Goal: Find contact information: Find contact information

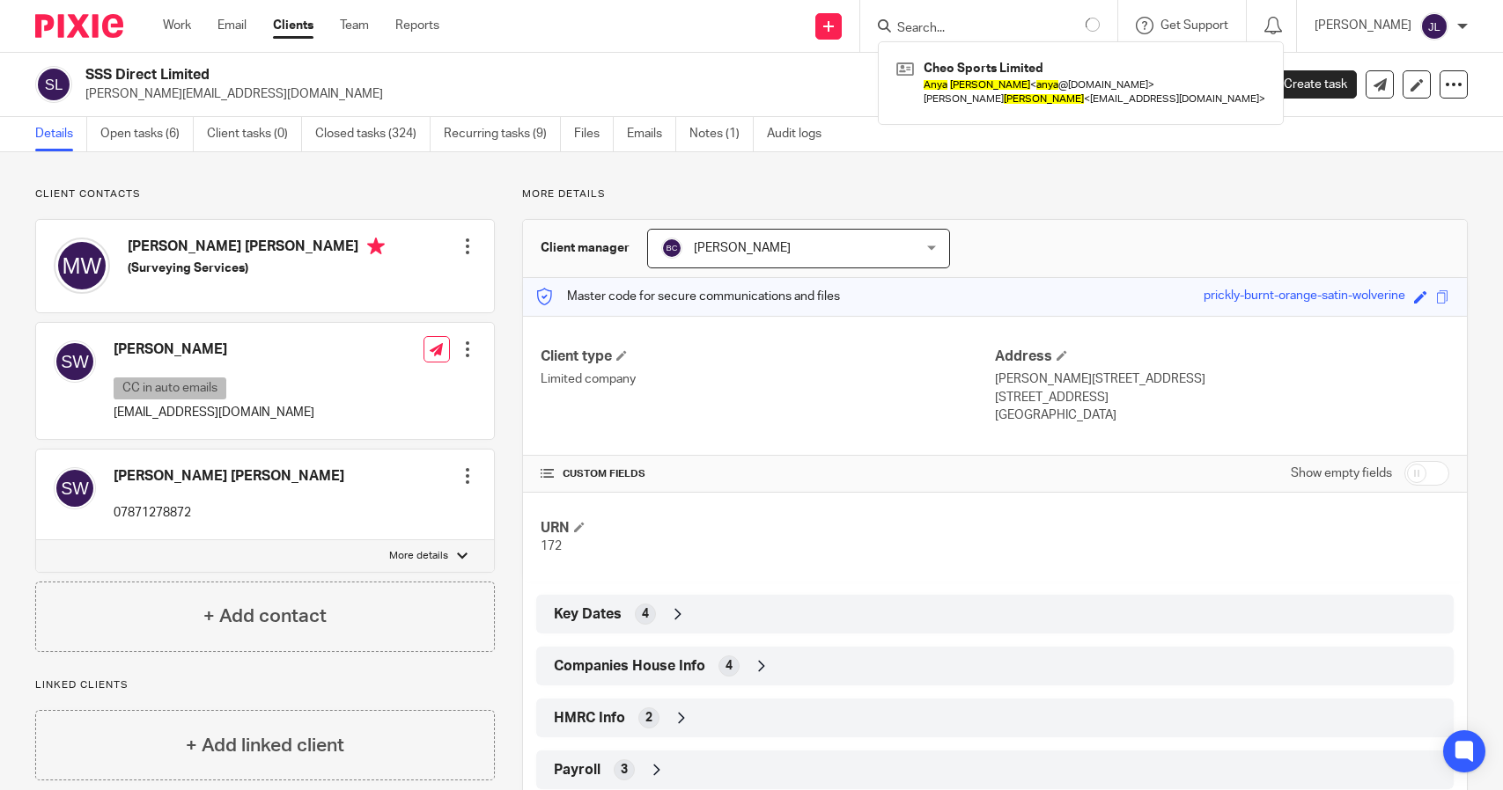
click at [1030, 22] on input "Search" at bounding box center [974, 29] width 158 height 16
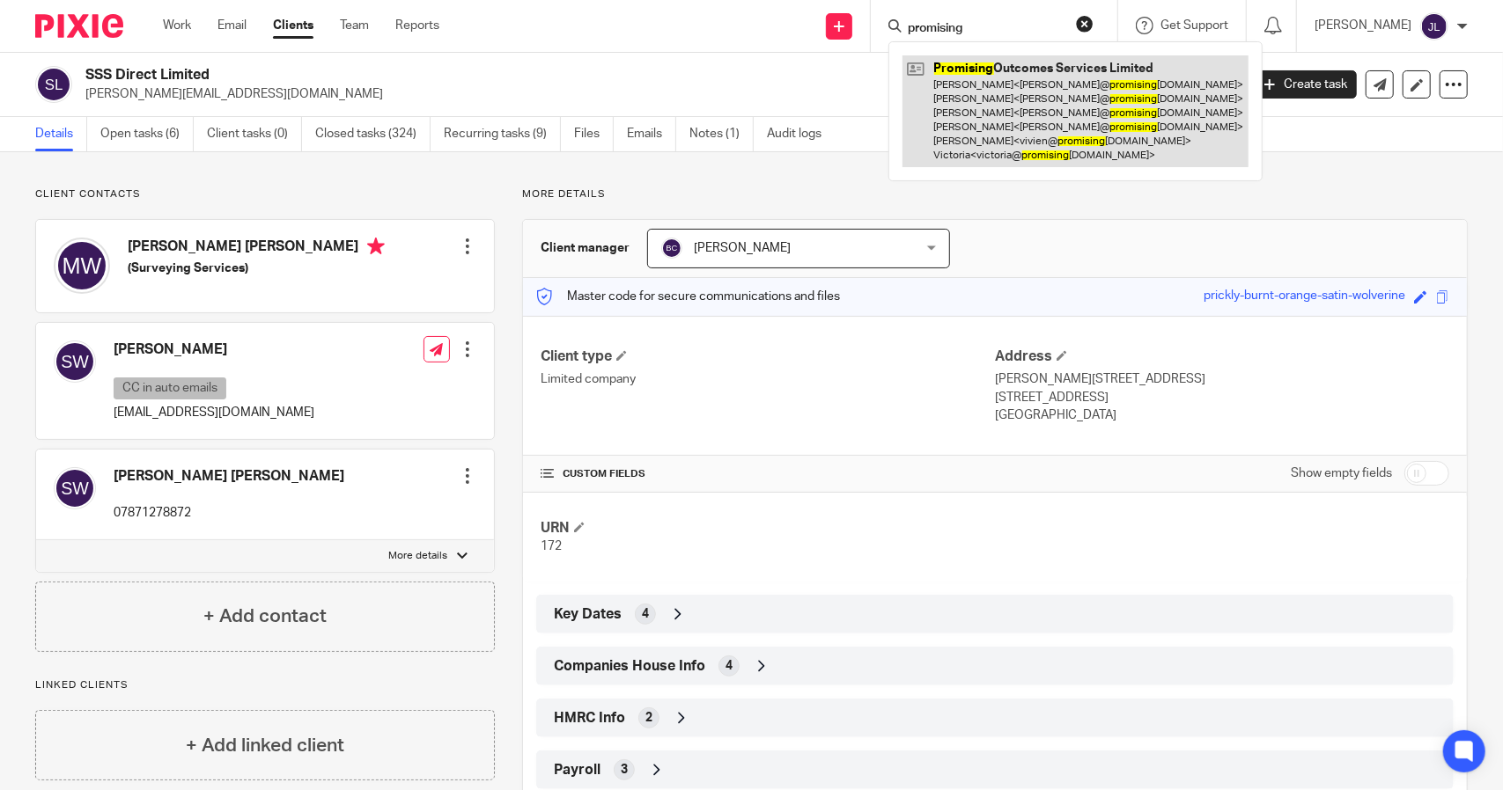
type input "promising"
click at [1049, 68] on link at bounding box center [1075, 111] width 346 height 112
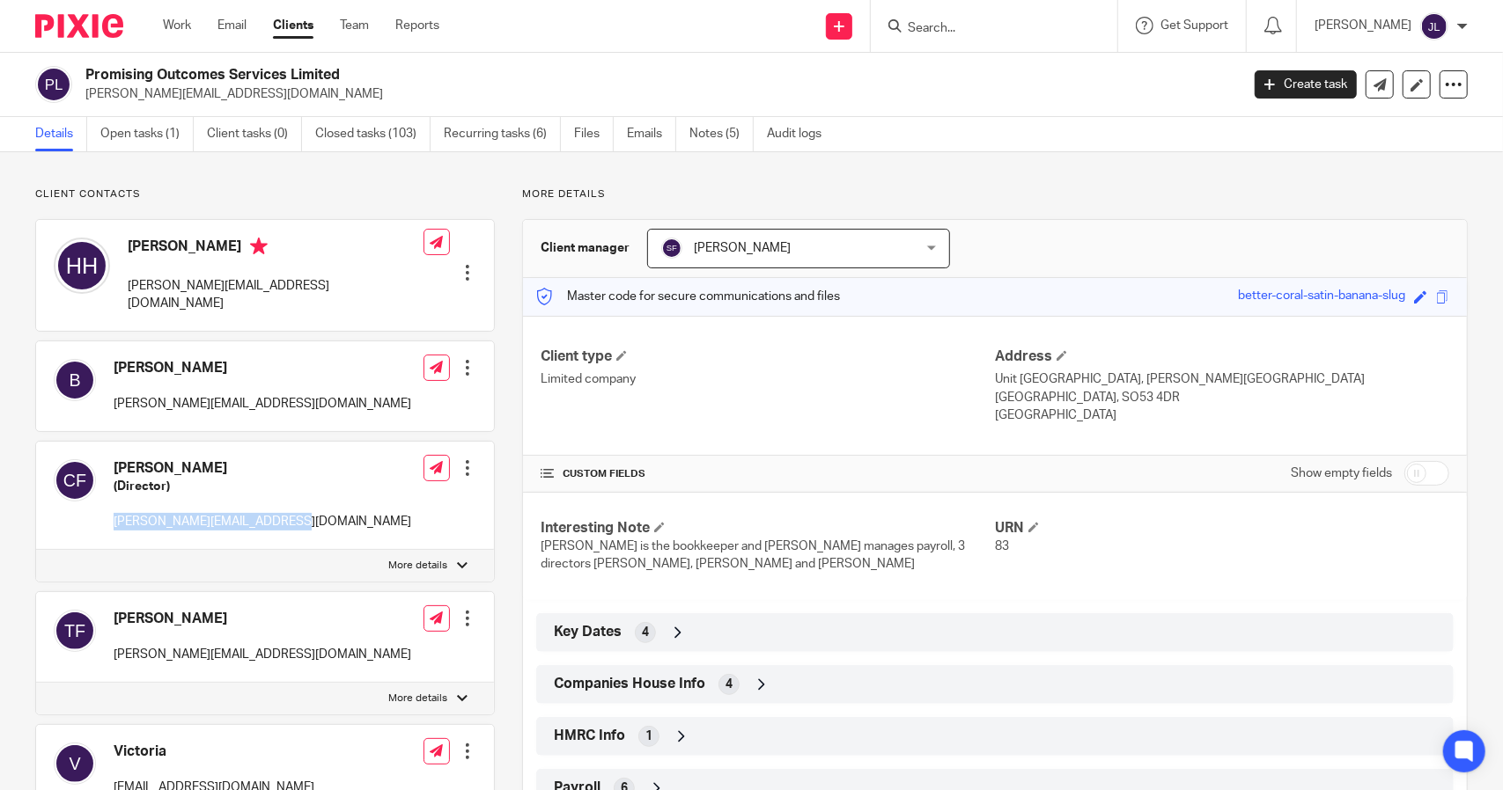
drag, startPoint x: 300, startPoint y: 508, endPoint x: 114, endPoint y: 519, distance: 186.1
click at [114, 519] on div "Catherine Fennell (Director) cathy@promisingoutcomes.com Edit contact Create cl…" at bounding box center [265, 496] width 458 height 108
drag, startPoint x: 246, startPoint y: 450, endPoint x: 104, endPoint y: 452, distance: 142.6
click at [104, 452] on div "Catherine Fennell (Director) cathy@promisingoutcomes.com" at bounding box center [232, 496] width 357 height 90
copy h4 "Catherine Fennell"
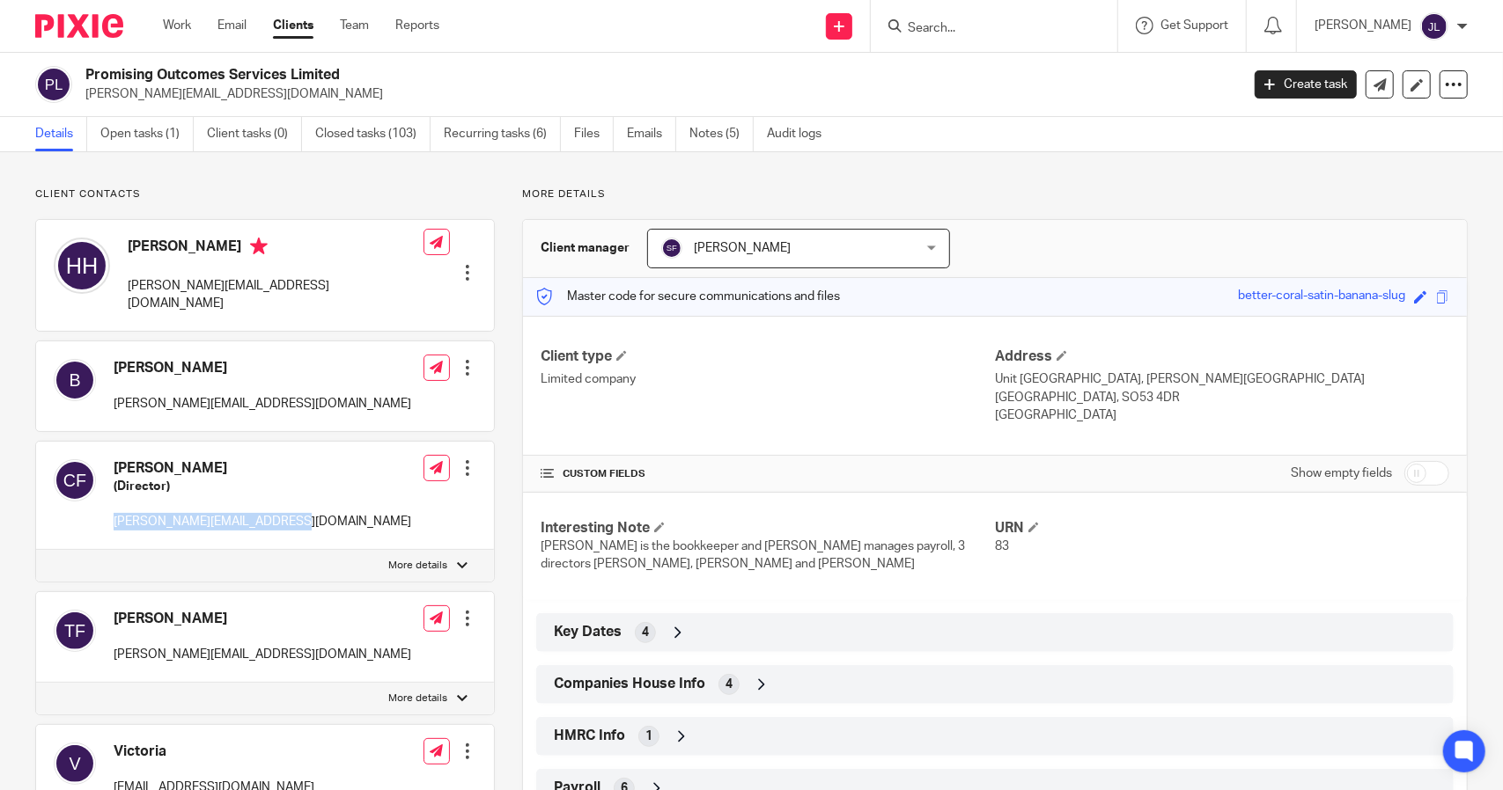
drag, startPoint x: 305, startPoint y: 504, endPoint x: 110, endPoint y: 506, distance: 195.4
click at [110, 506] on div "Catherine Fennell (Director) cathy@promisingoutcomes.com Edit contact Create cl…" at bounding box center [265, 496] width 458 height 108
copy p "cathy@promisingoutcomes.com"
click at [1025, 36] on form at bounding box center [999, 26] width 187 height 22
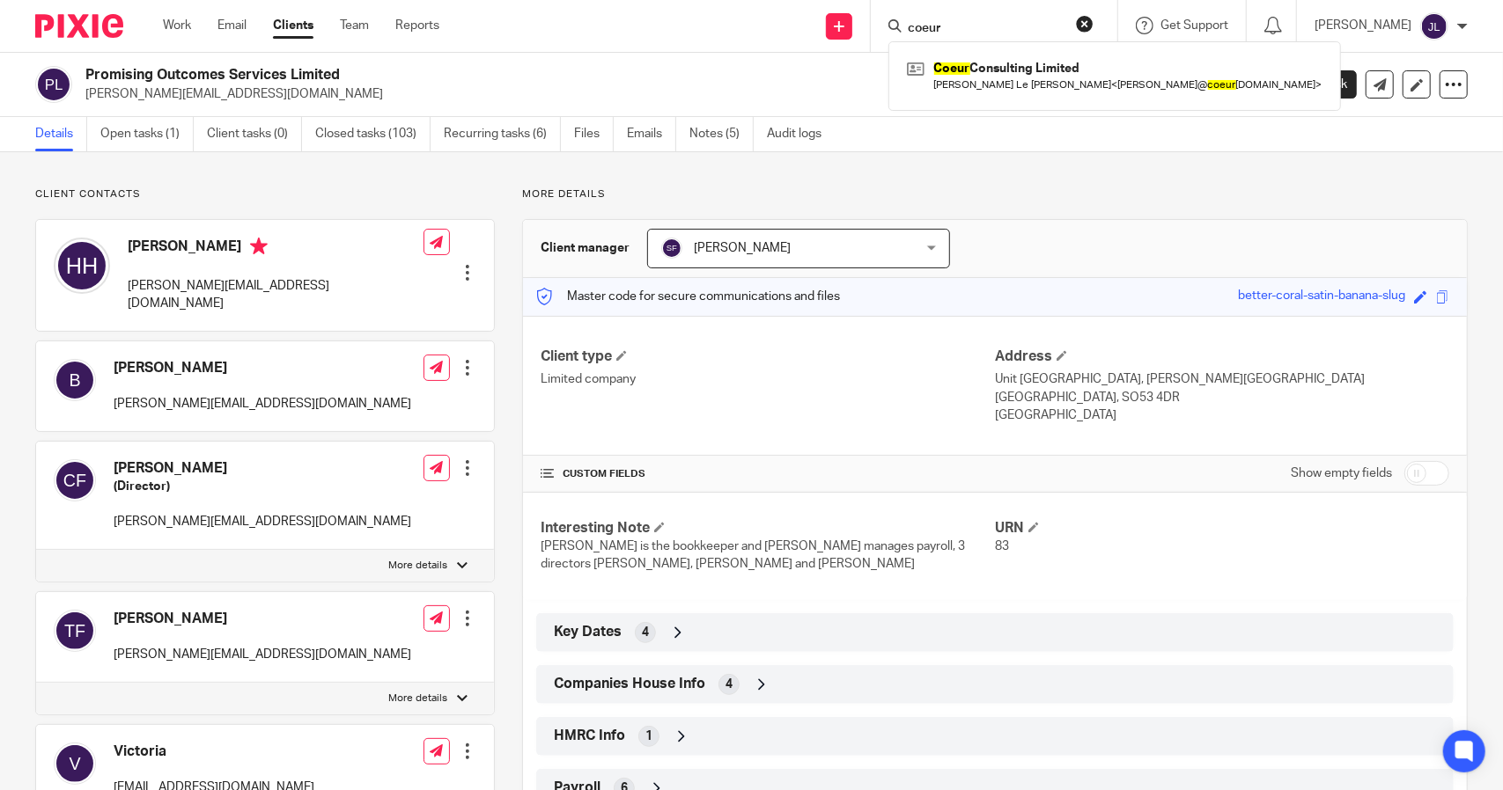
type input "coeur"
click button "submit" at bounding box center [0, 0] width 0 height 0
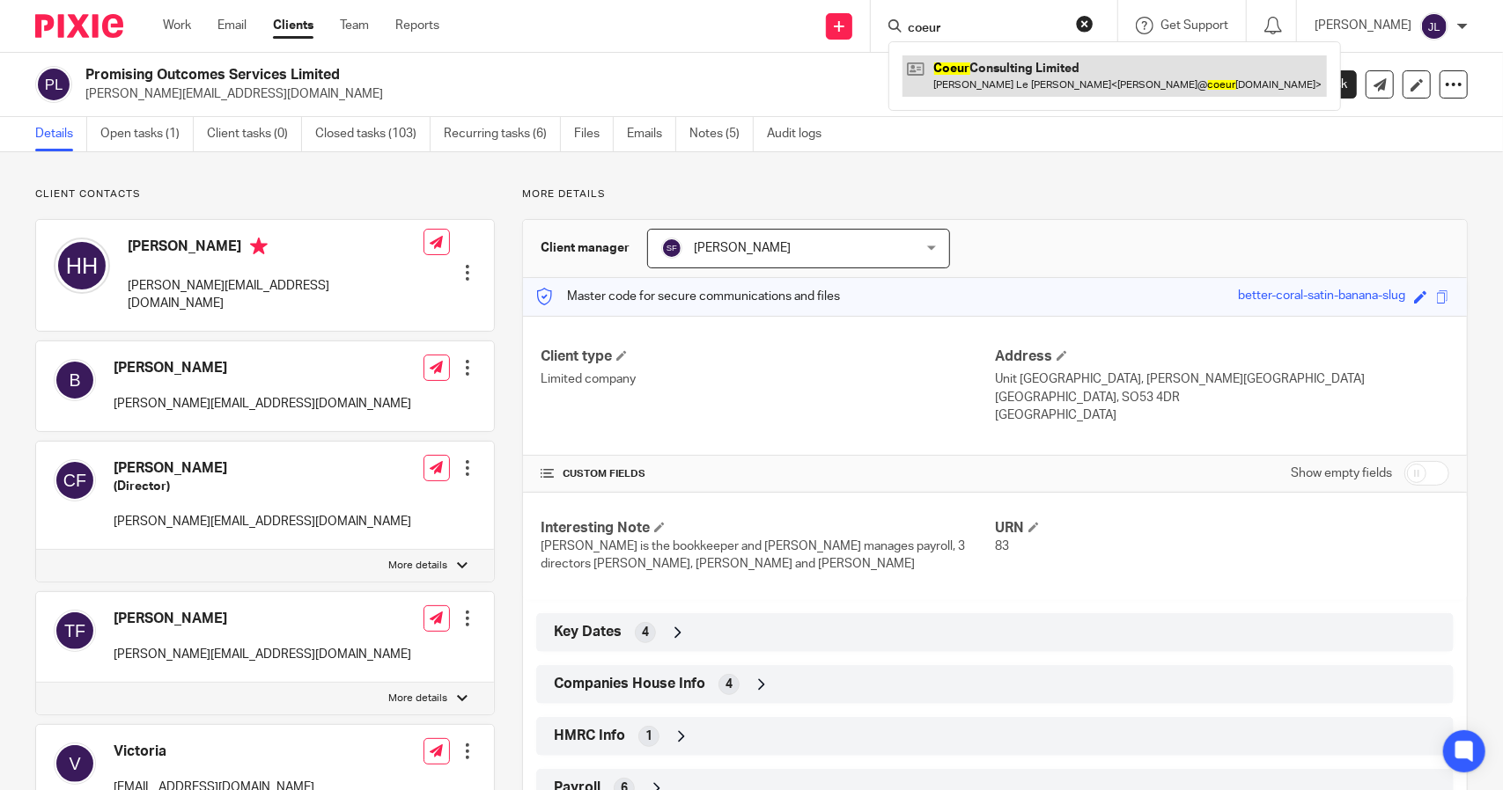
click at [1033, 92] on link at bounding box center [1114, 75] width 424 height 40
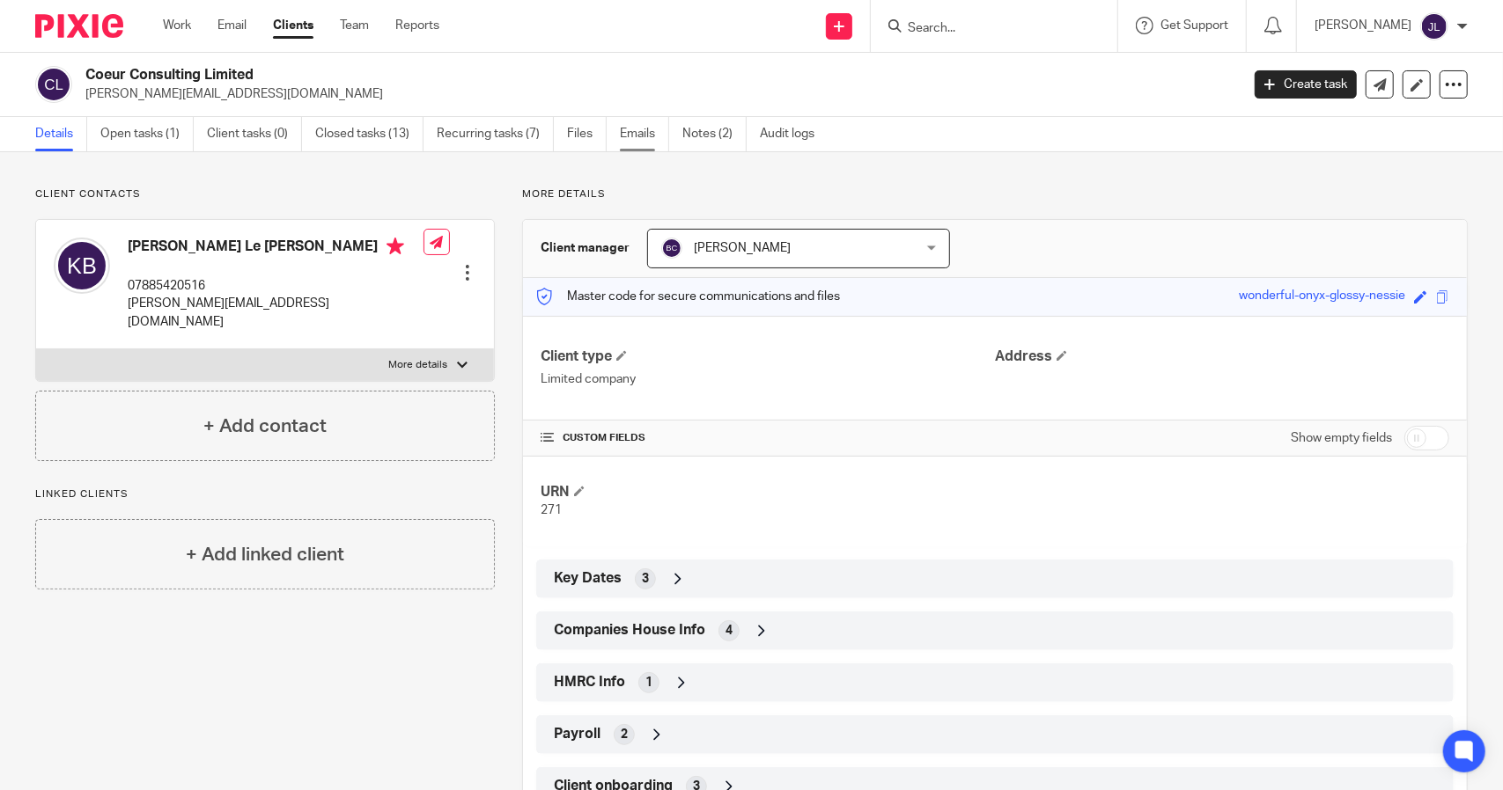
click at [632, 129] on link "Emails" at bounding box center [644, 134] width 49 height 34
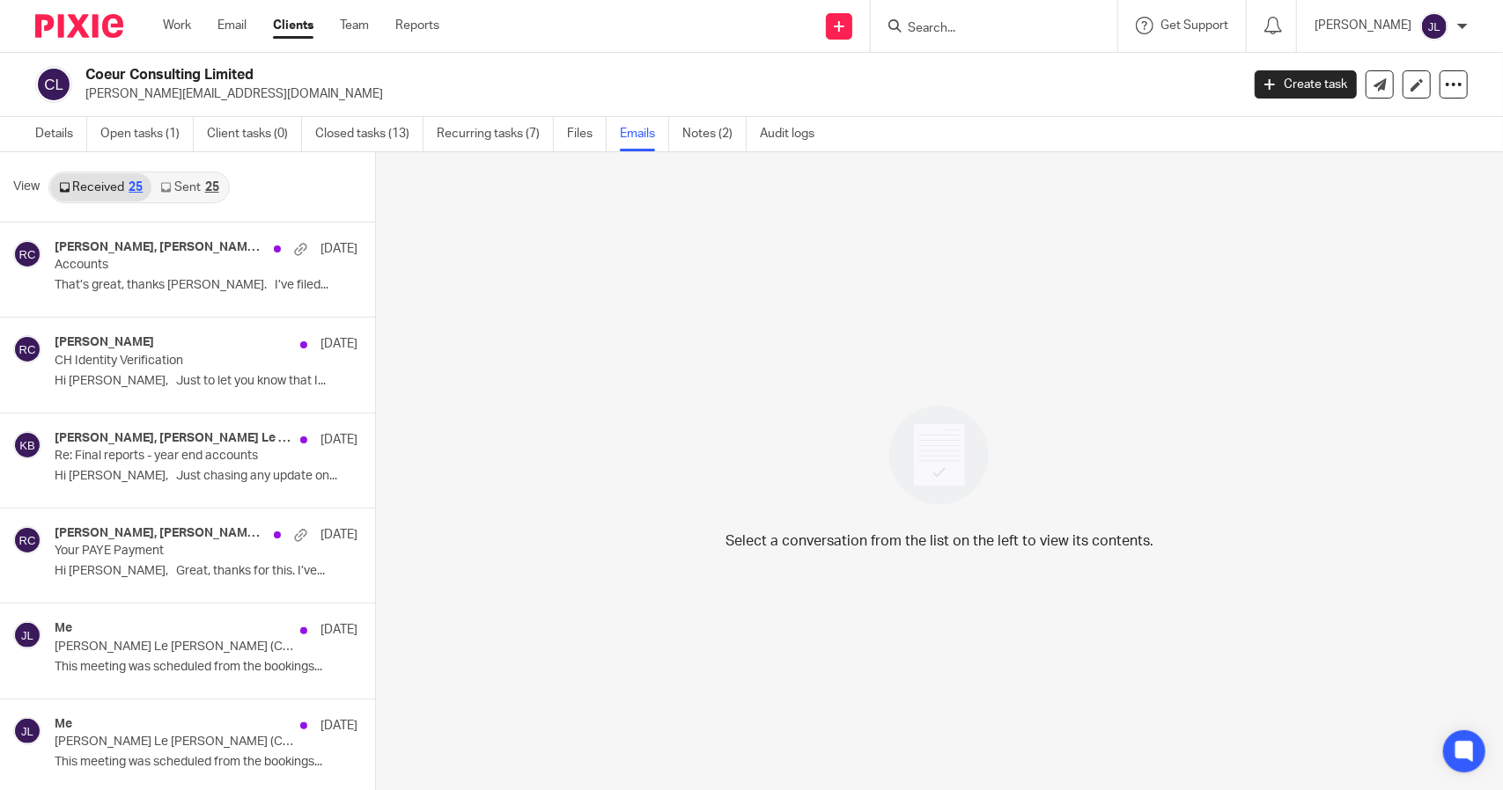
click at [966, 31] on input "Search" at bounding box center [985, 29] width 158 height 16
drag, startPoint x: 981, startPoint y: 22, endPoint x: 928, endPoint y: 18, distance: 53.9
click at [928, 18] on div "liz baug" at bounding box center [990, 26] width 205 height 22
type input "red square"
click at [981, 60] on link at bounding box center [1030, 68] width 256 height 26
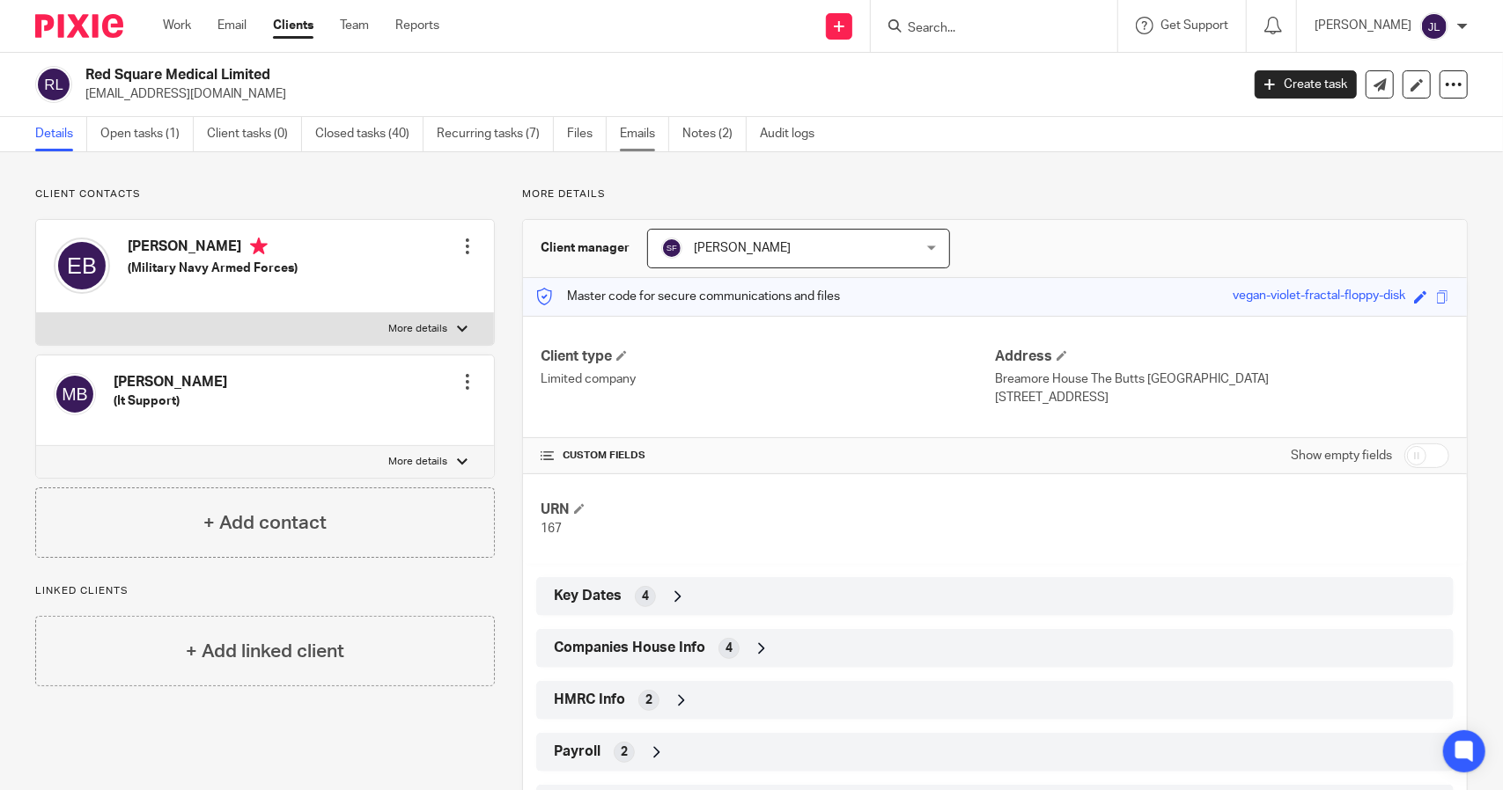
click at [643, 129] on link "Emails" at bounding box center [644, 134] width 49 height 34
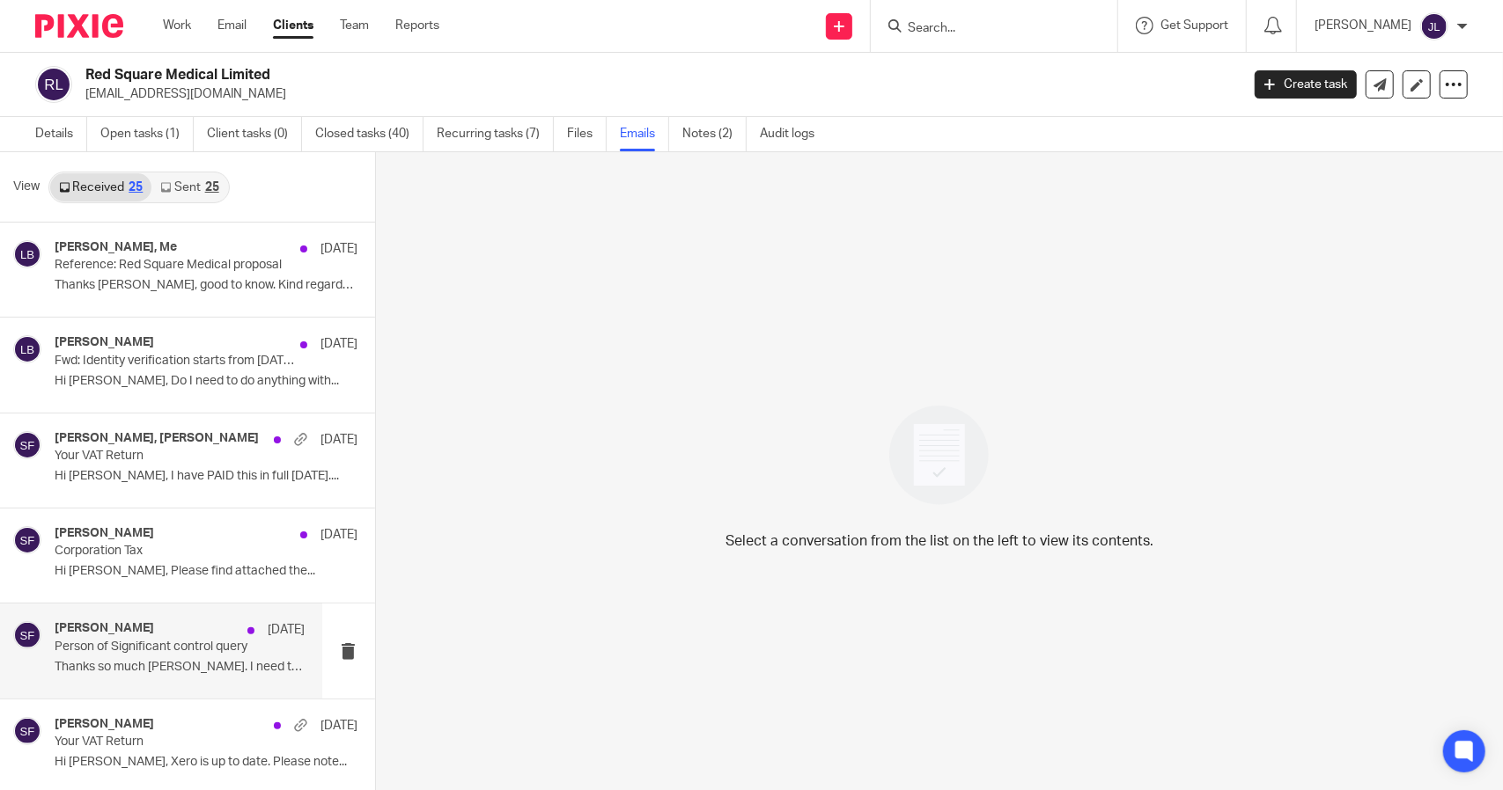
click at [131, 651] on p "Person of Significant control query" at bounding box center [155, 647] width 200 height 15
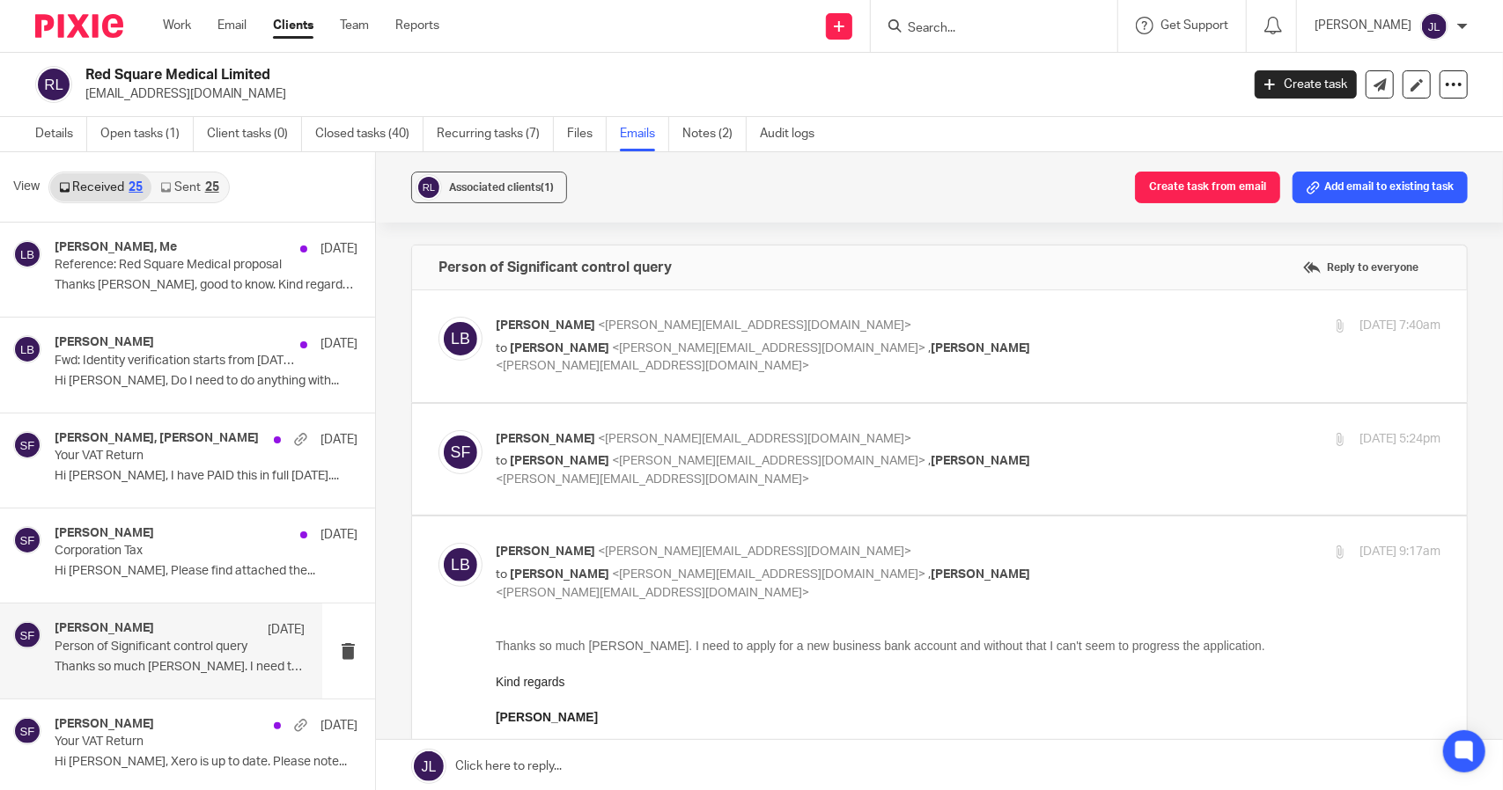
click at [573, 334] on div "Liz Baugh <liz@redsquaremedical.com> to Sarah Fox <sarah@myfigroup.com> , James…" at bounding box center [811, 346] width 630 height 59
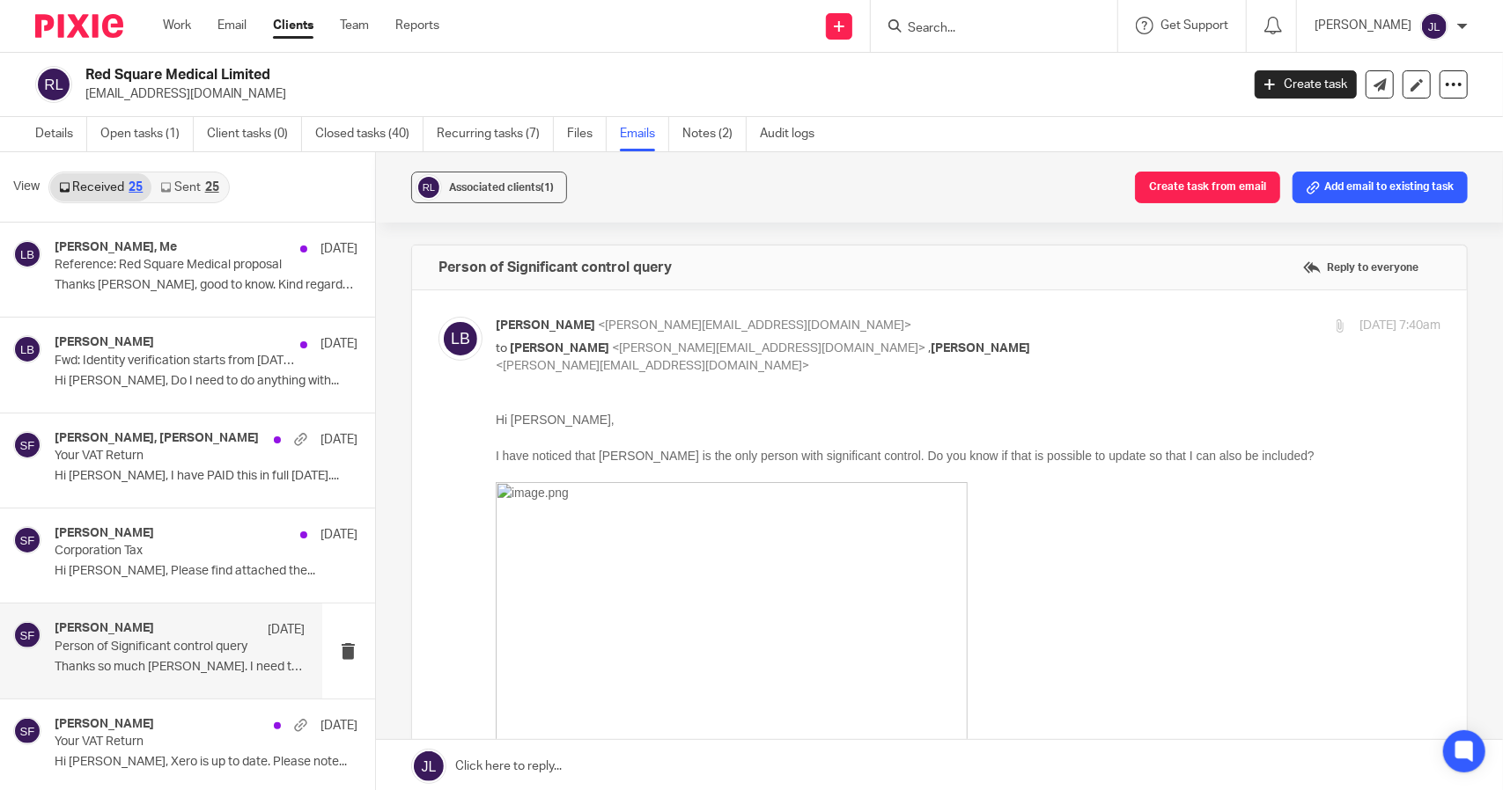
click at [573, 334] on div "Liz Baugh <liz@redsquaremedical.com> to Sarah Fox <sarah@myfigroup.com> , James…" at bounding box center [811, 346] width 630 height 59
checkbox input "false"
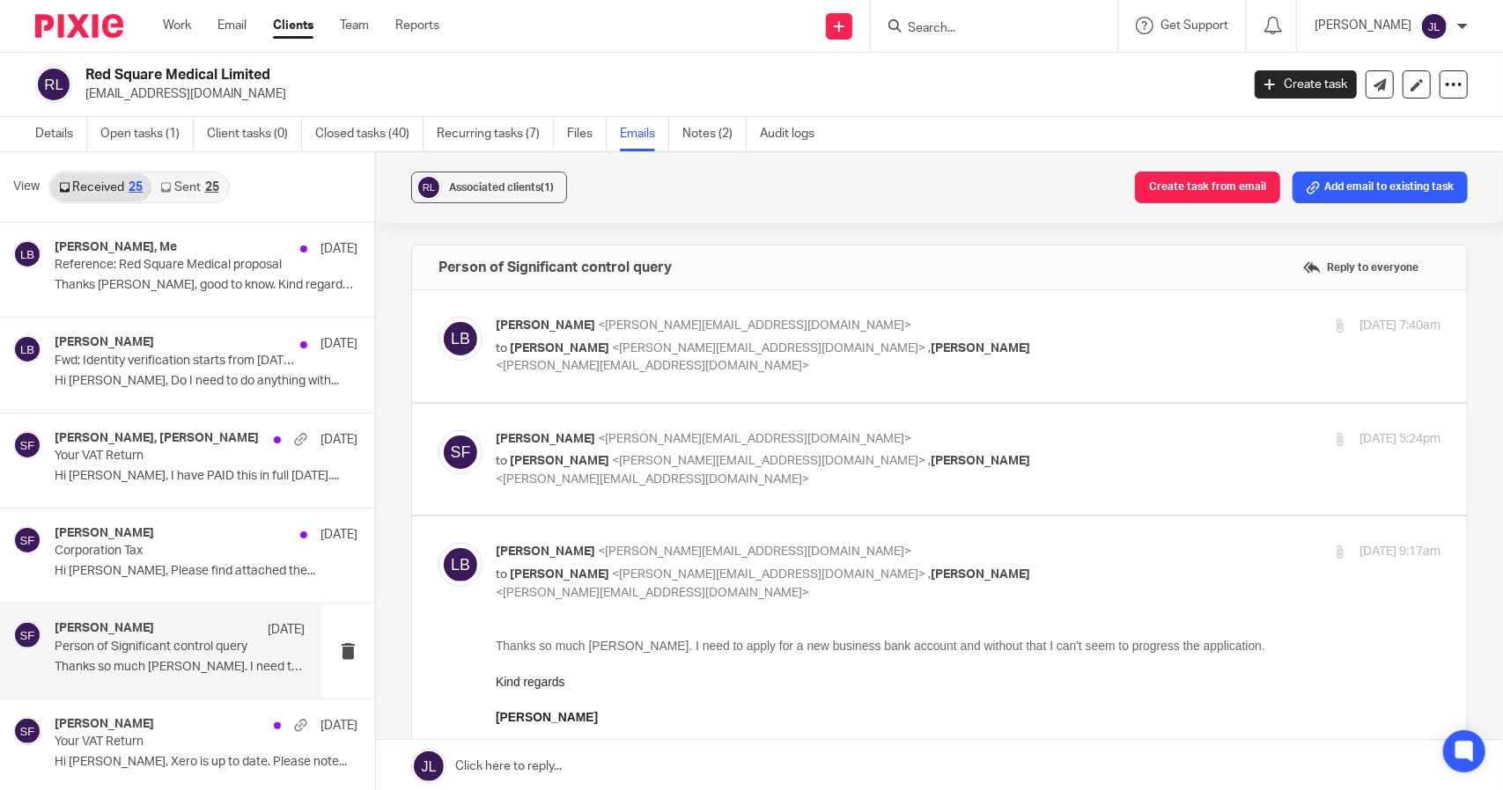
click at [554, 472] on div "Sarah Fox <sarah@myfigroup.com> to Liz Baugh <liz@redsquaremedical.com> , James…" at bounding box center [968, 459] width 944 height 59
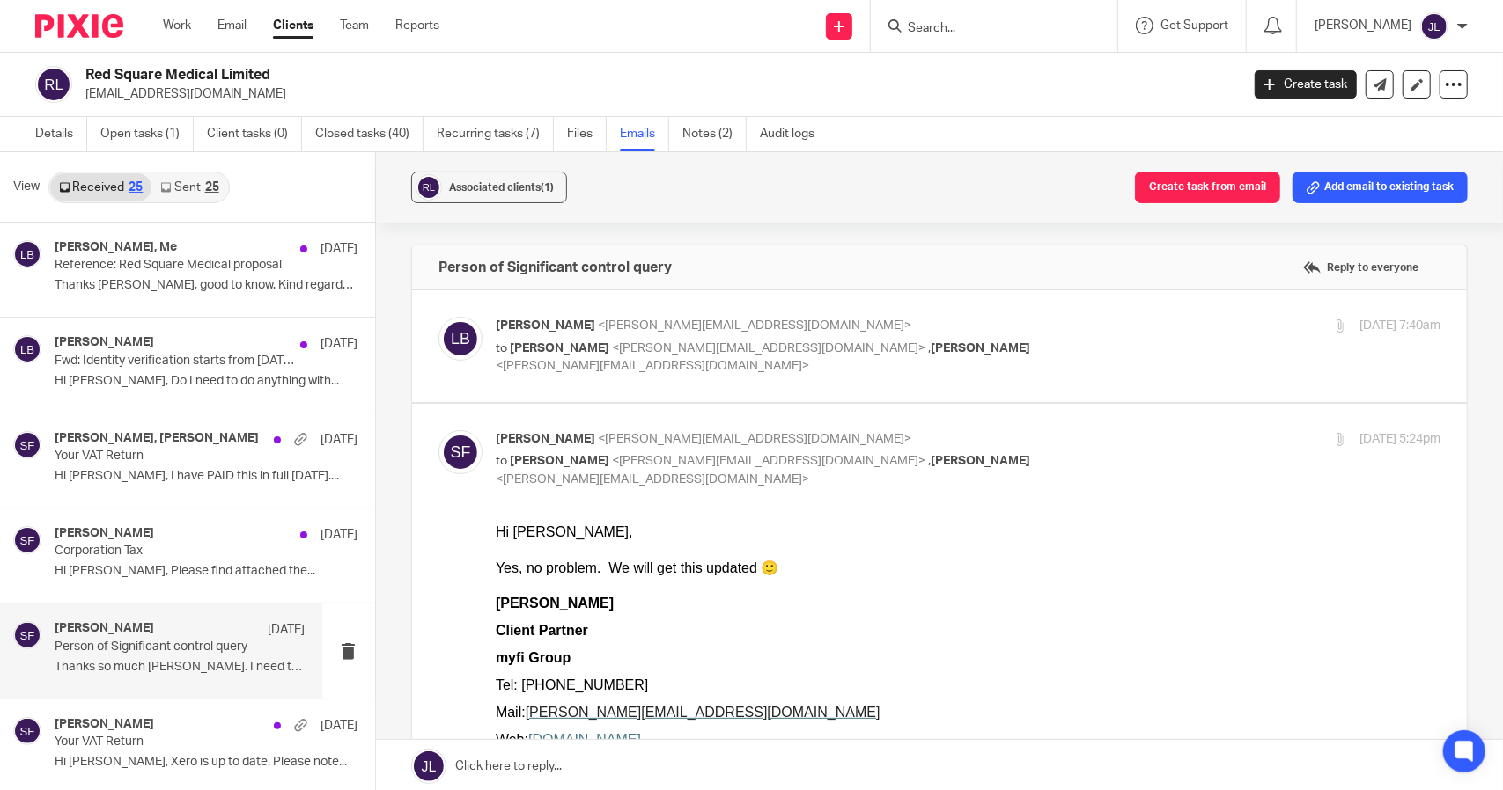
click at [556, 469] on div "Sarah Fox <sarah@myfigroup.com> to Liz Baugh <liz@redsquaremedical.com> , James…" at bounding box center [968, 459] width 944 height 59
checkbox input "false"
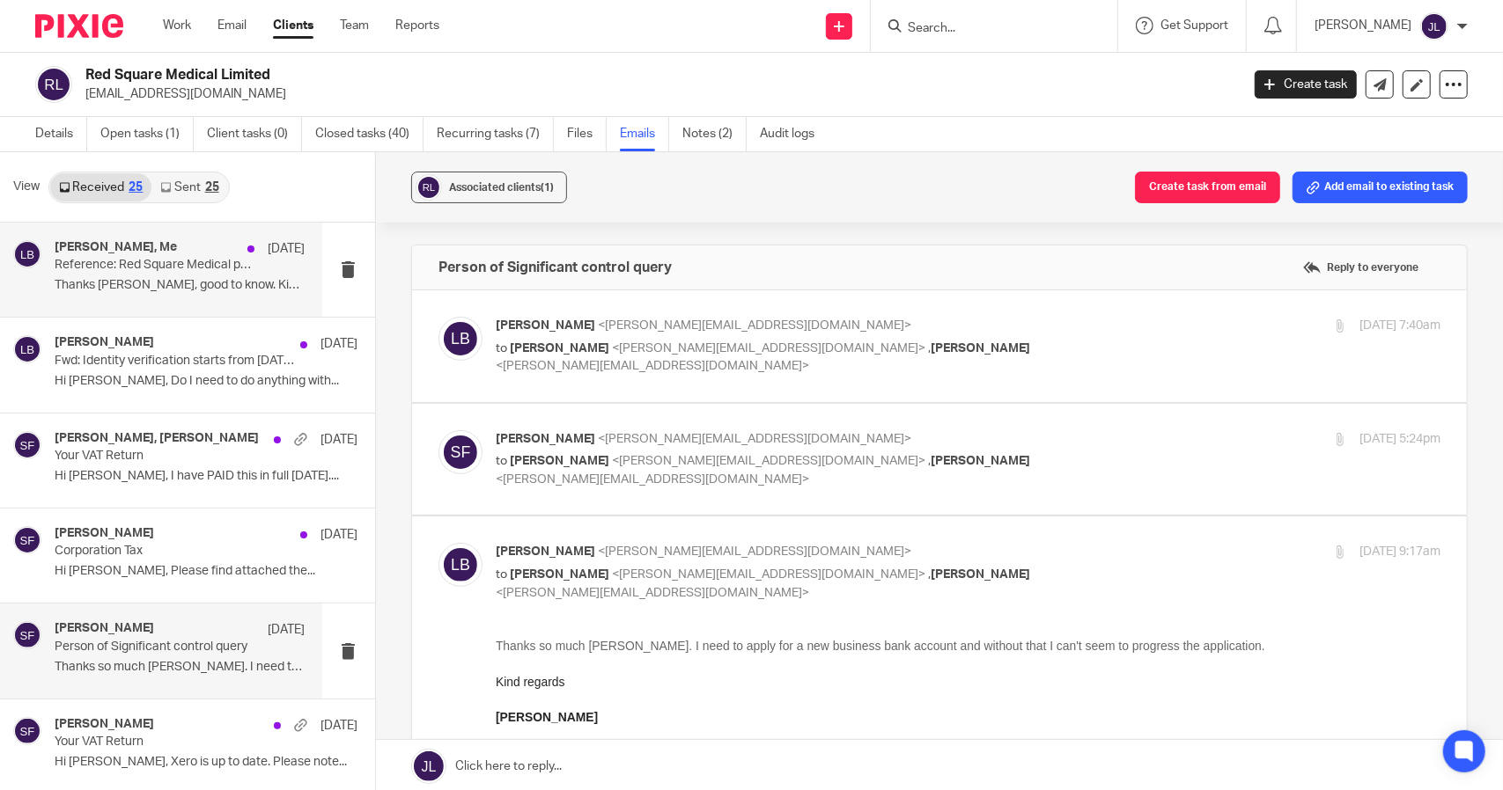
click at [142, 286] on p "Thanks James, good to know. Kind regards ..." at bounding box center [180, 285] width 250 height 15
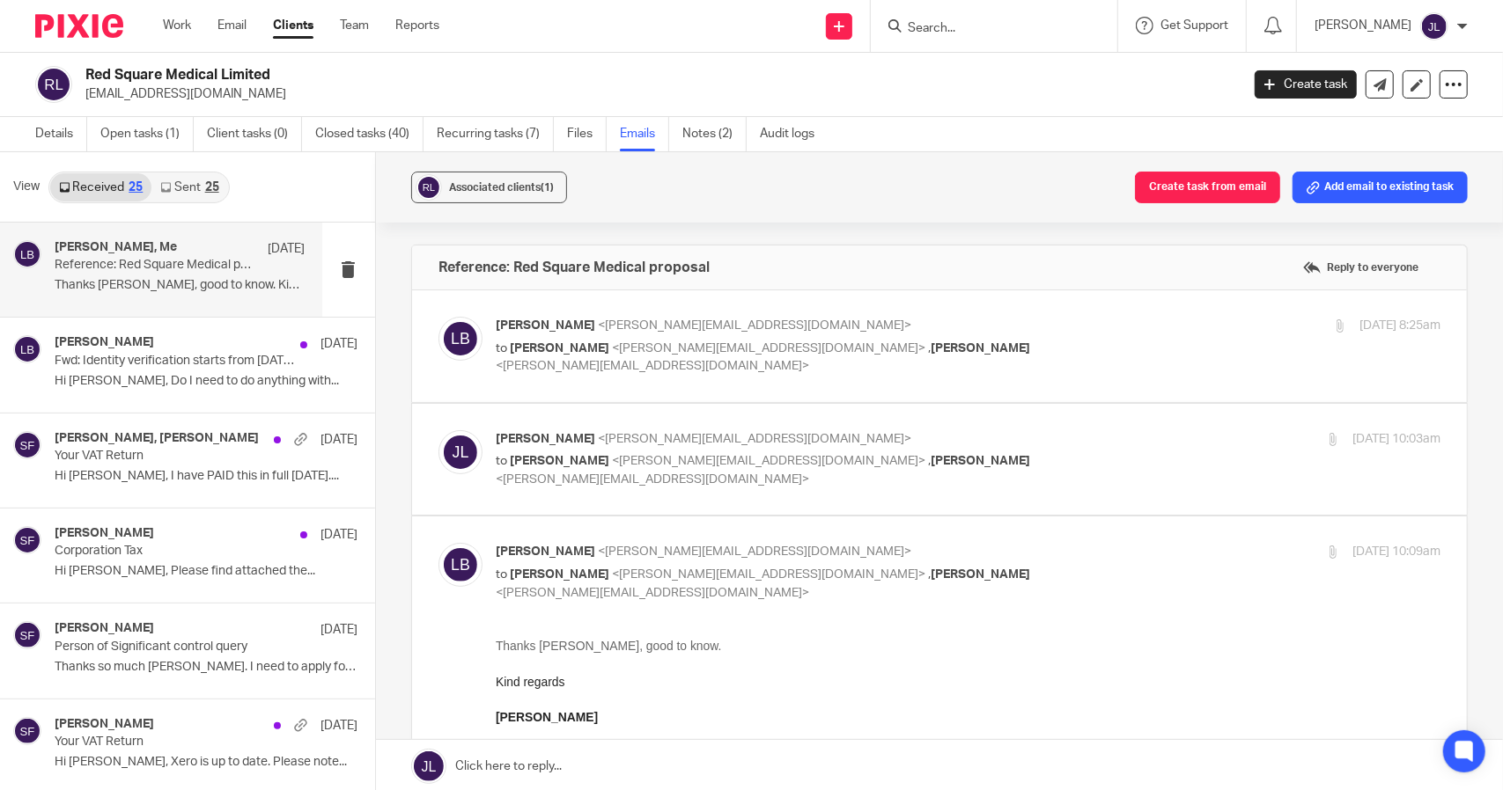
click at [627, 473] on div "James Lynch <james@myfigroup.com> to Liz Baugh <liz@redsquaremedical.com> , Sar…" at bounding box center [939, 459] width 1002 height 59
click at [629, 460] on span "<liz@redsquaremedical.com>" at bounding box center [768, 461] width 313 height 12
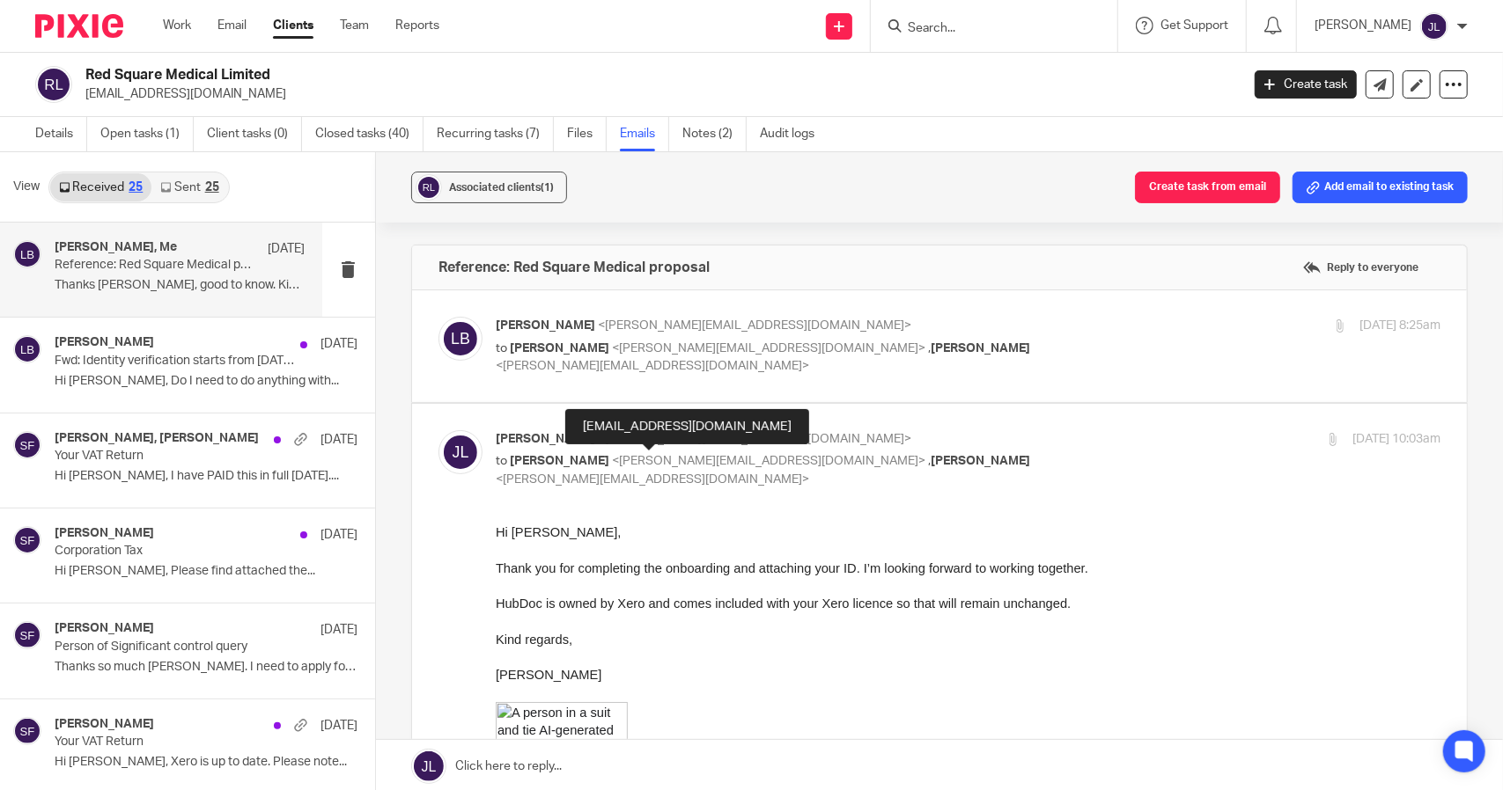
click at [629, 460] on span "<liz@redsquaremedical.com>" at bounding box center [768, 461] width 313 height 12
checkbox input "false"
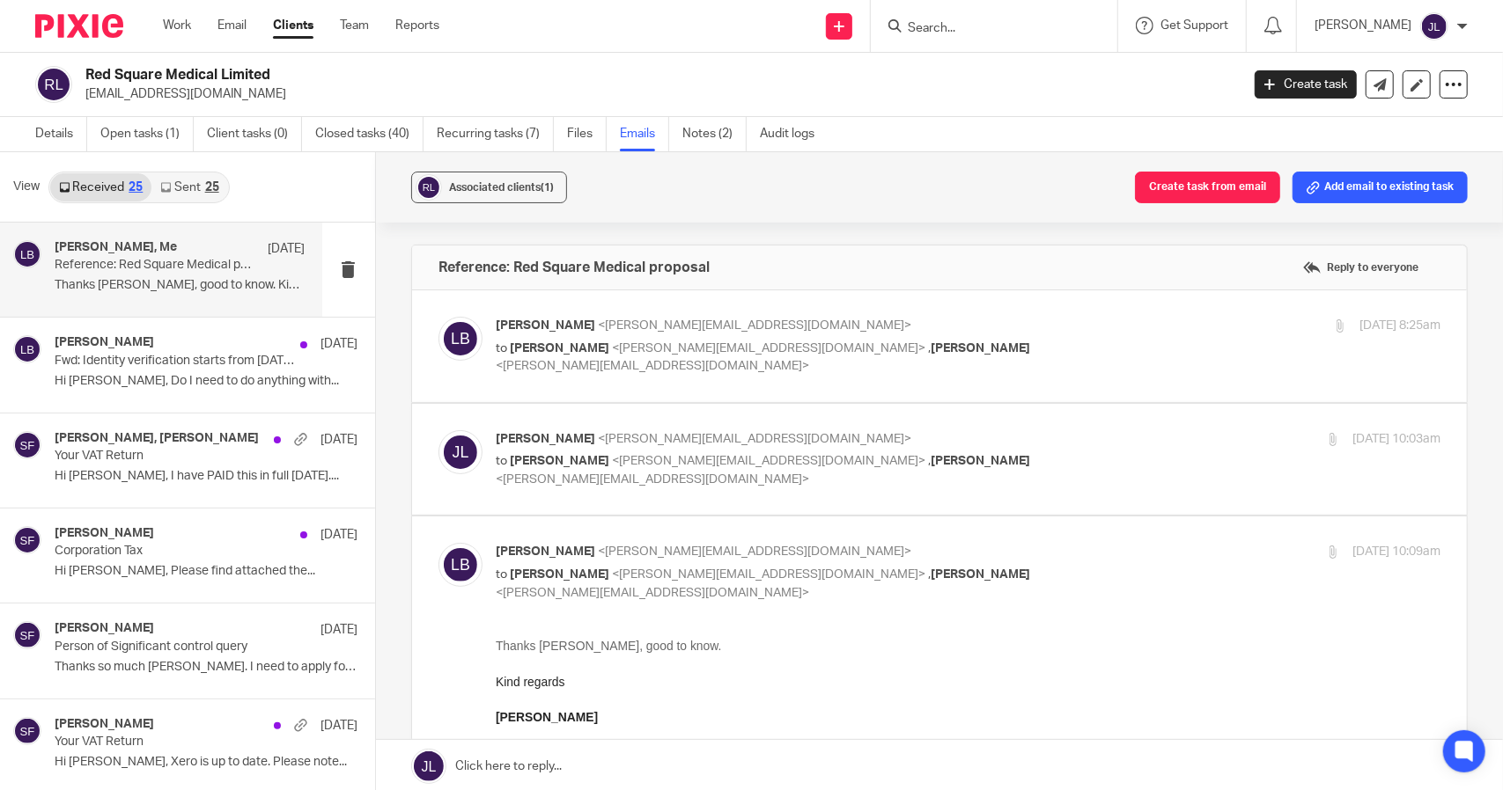
click at [959, 40] on div at bounding box center [994, 26] width 246 height 52
click at [971, 31] on input "Search" at bounding box center [985, 29] width 158 height 16
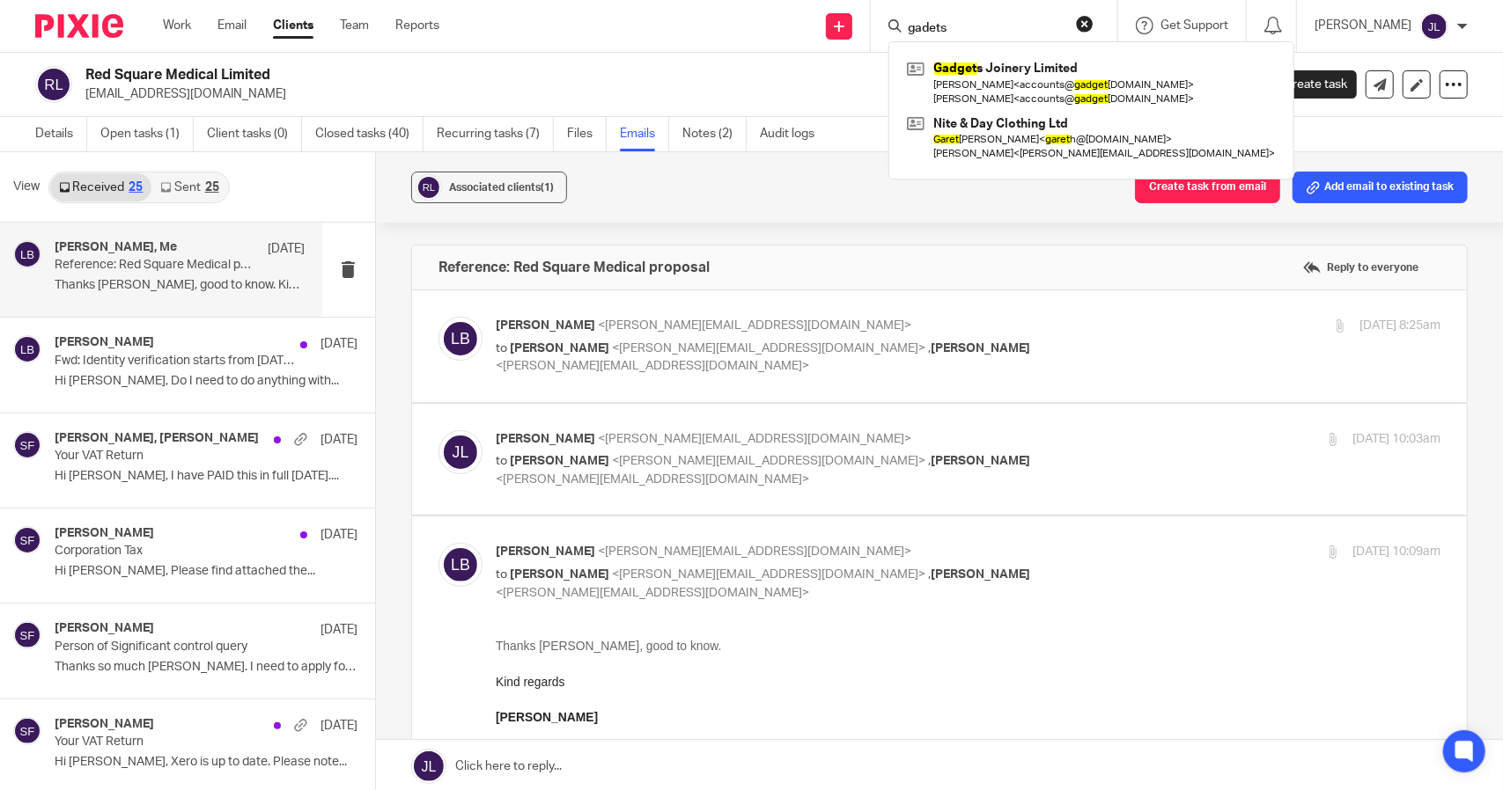
type input "gadets"
click button "submit" at bounding box center [0, 0] width 0 height 0
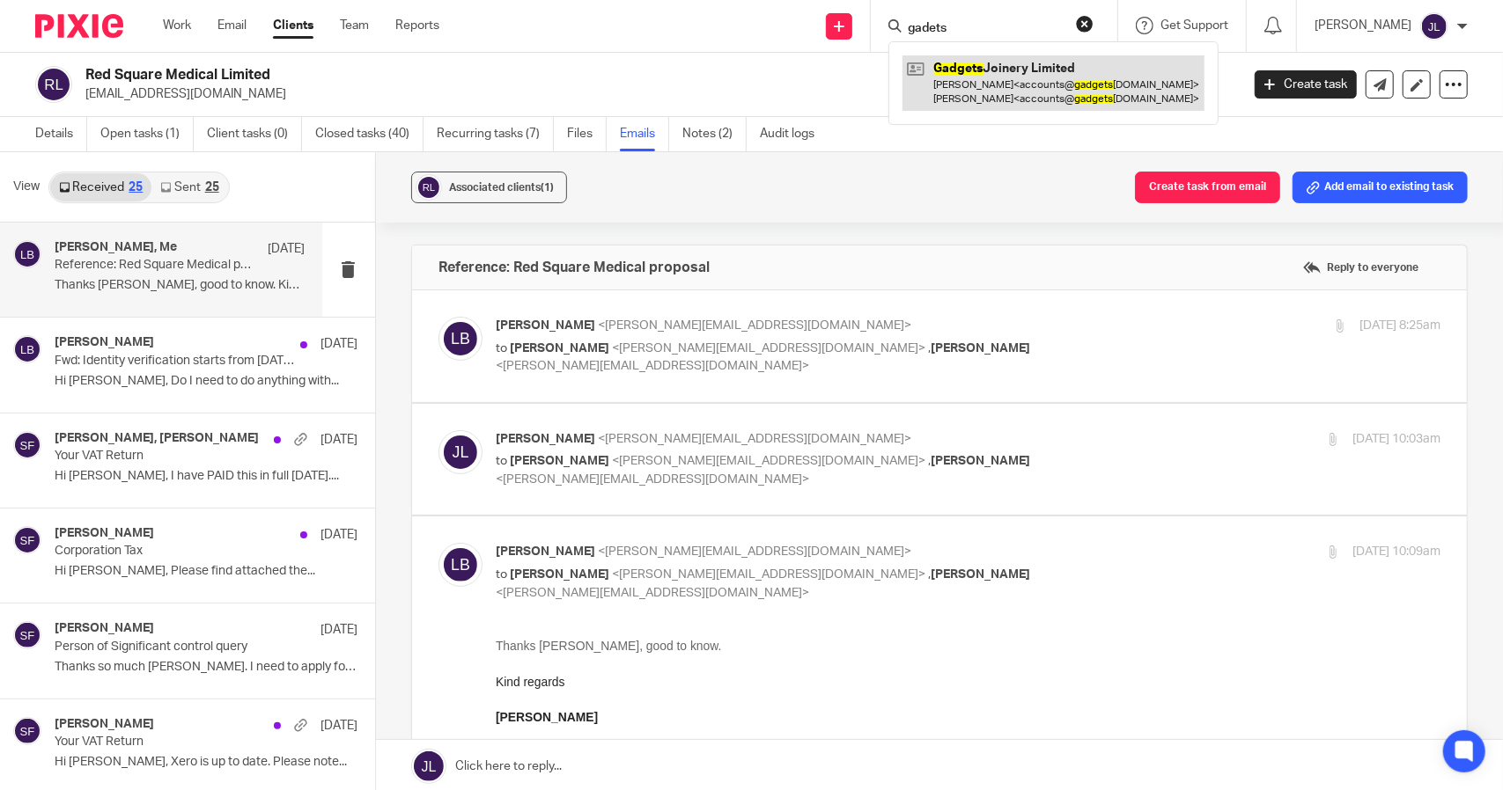
click at [992, 62] on link at bounding box center [1053, 82] width 302 height 55
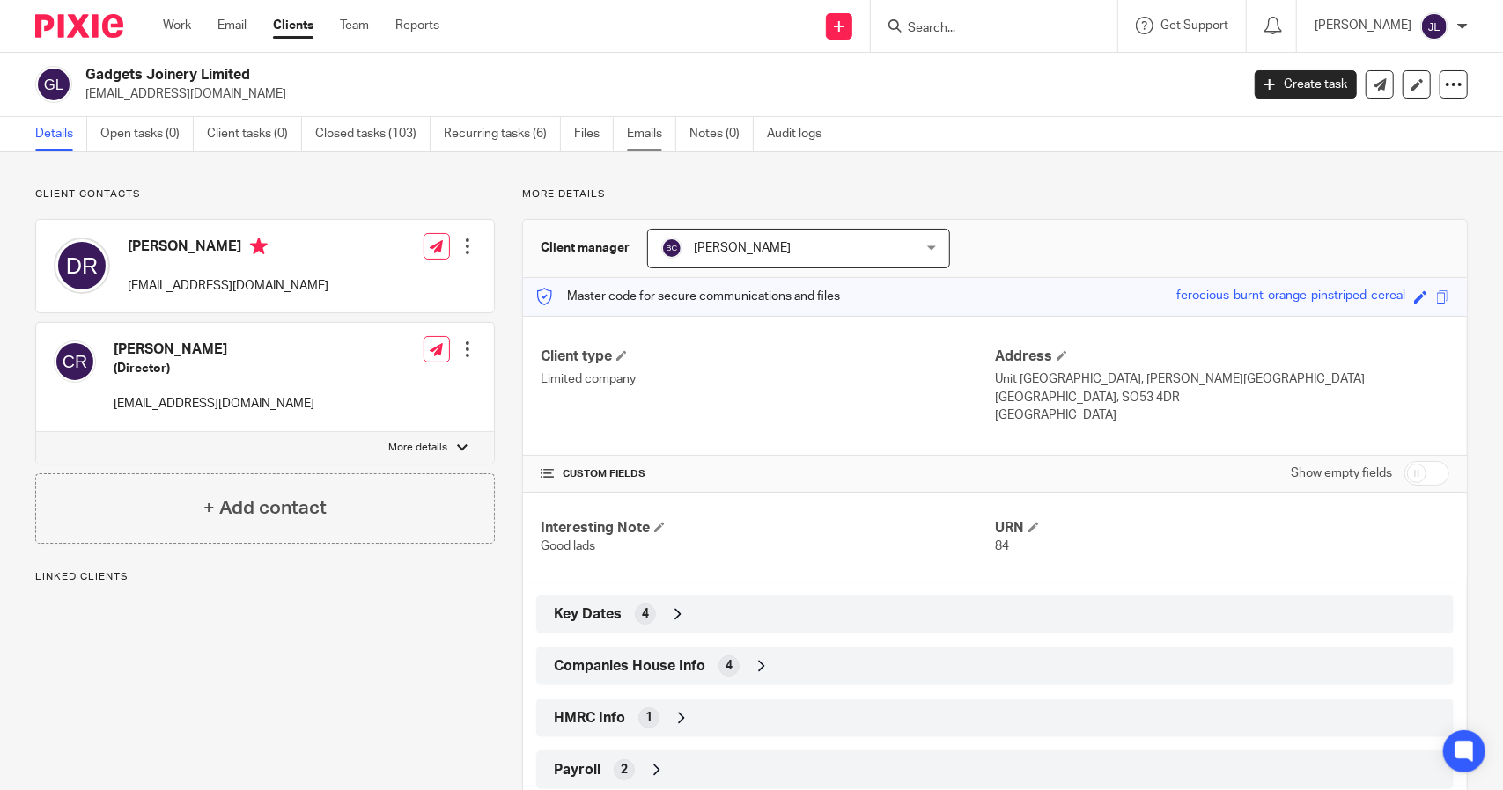
drag, startPoint x: 616, startPoint y: 130, endPoint x: 628, endPoint y: 133, distance: 11.7
click at [617, 130] on ul "Details Open tasks (0) Client tasks (0) Closed tasks (103) Recurring tasks (6) …" at bounding box center [441, 134] width 812 height 34
click at [656, 138] on link "Emails" at bounding box center [651, 134] width 49 height 34
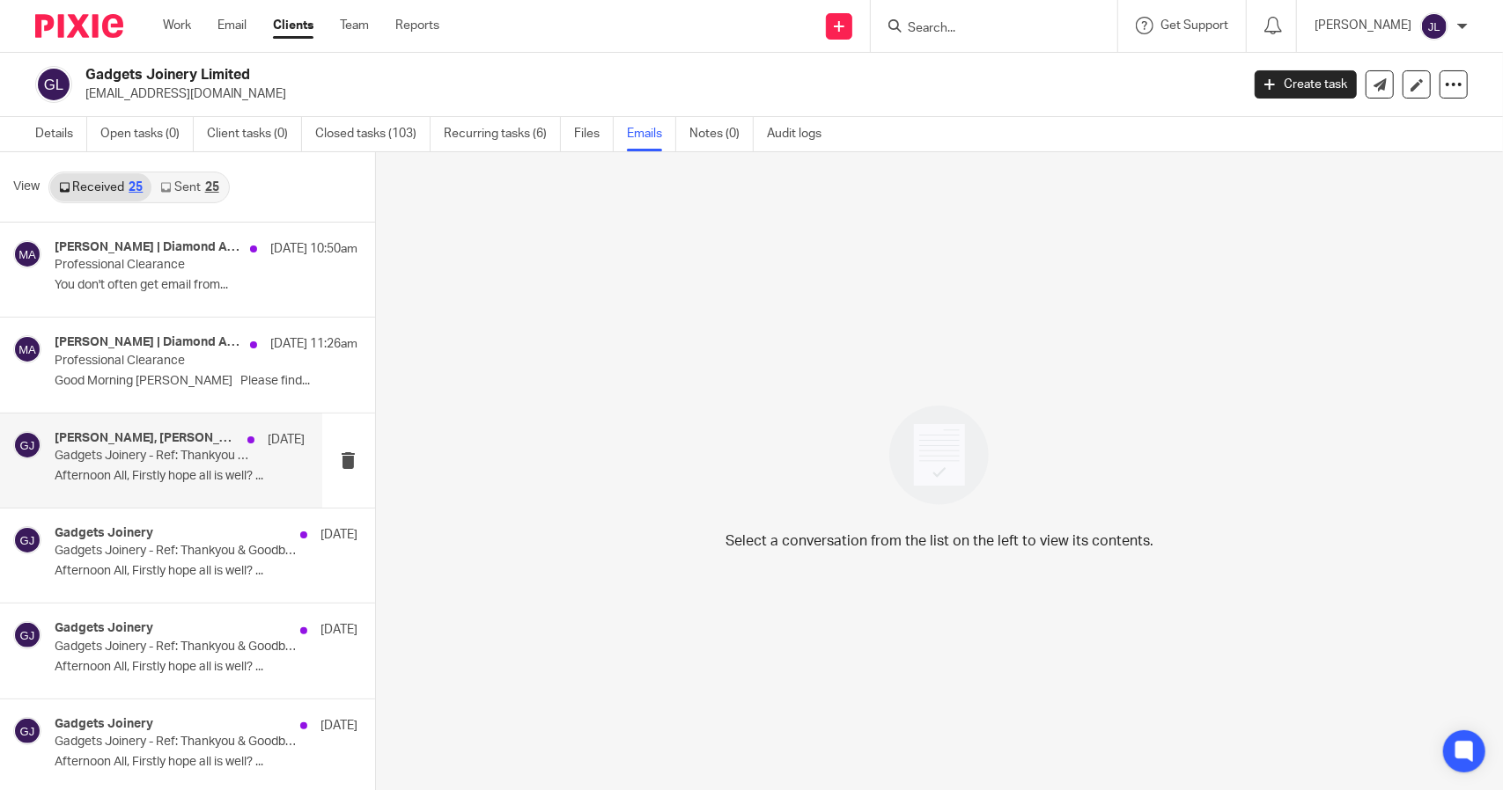
click at [150, 483] on div "Rebecca Cole, Gadgets Joinery 11 Sep Gadgets Joinery - Ref: Thankyou & Goodbye.…" at bounding box center [180, 460] width 250 height 59
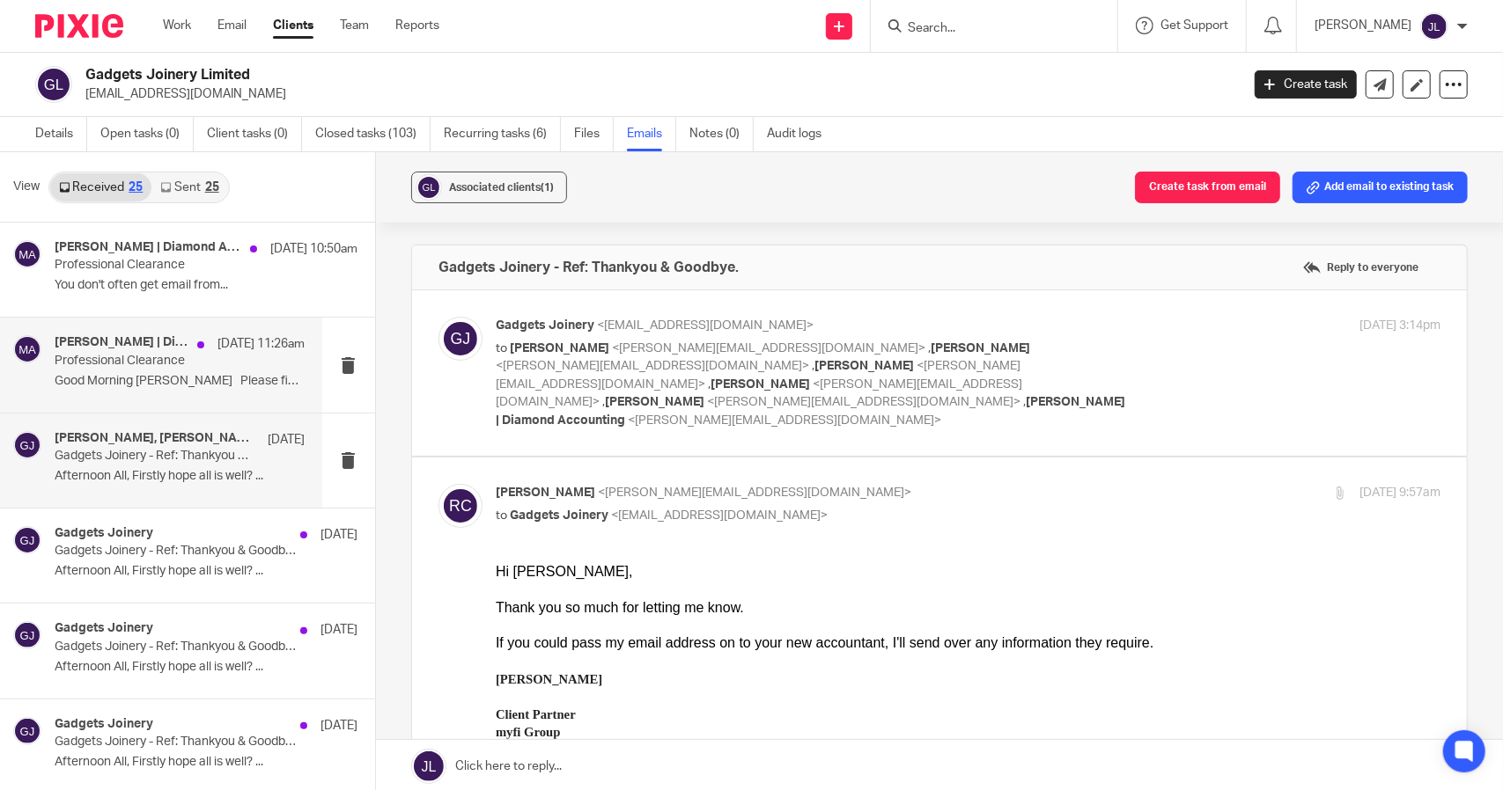
click at [160, 381] on p "Good Morning Sean Please find..." at bounding box center [180, 381] width 250 height 15
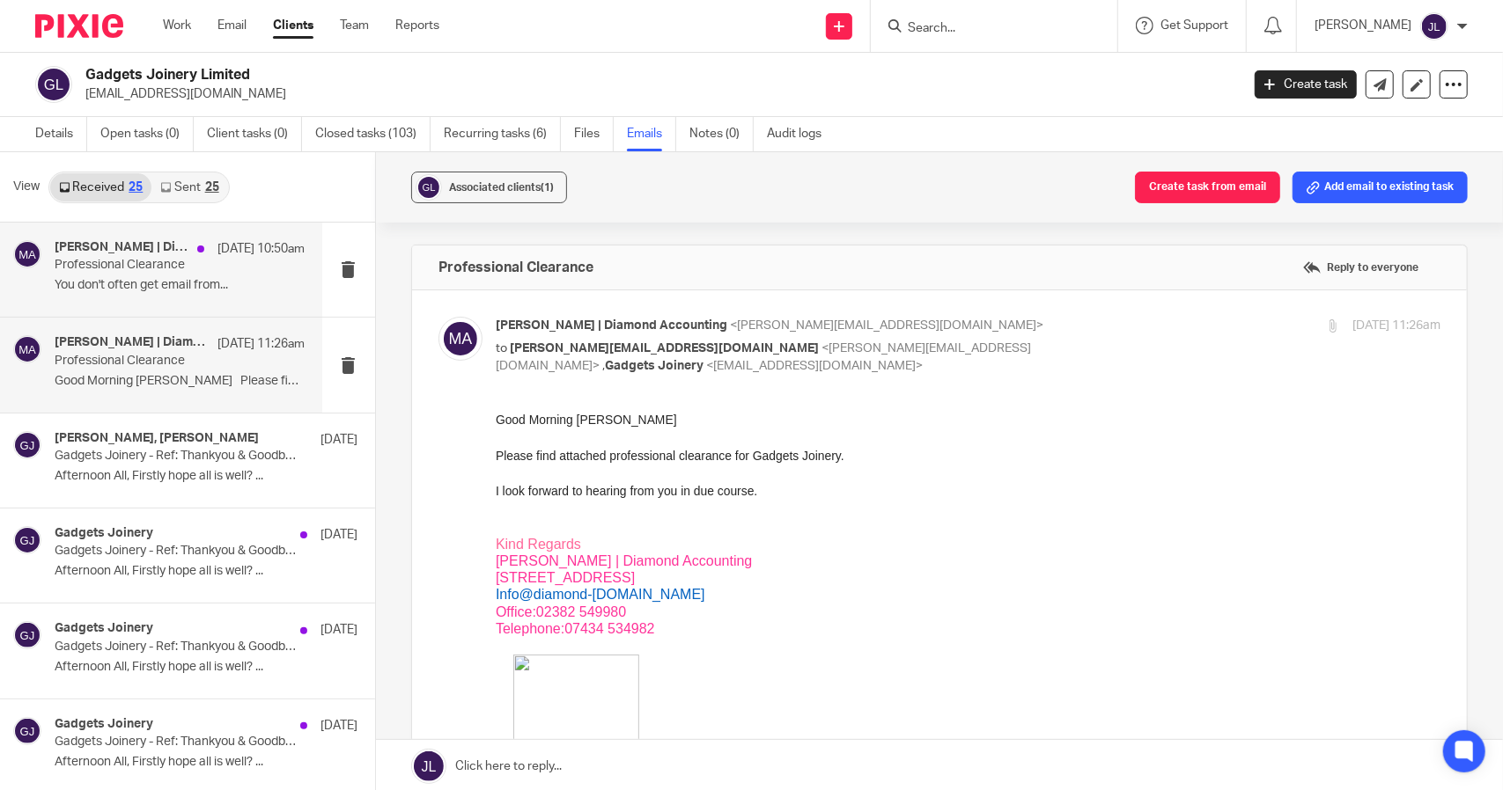
click at [154, 293] on p "You don't often get email from..." at bounding box center [180, 285] width 250 height 15
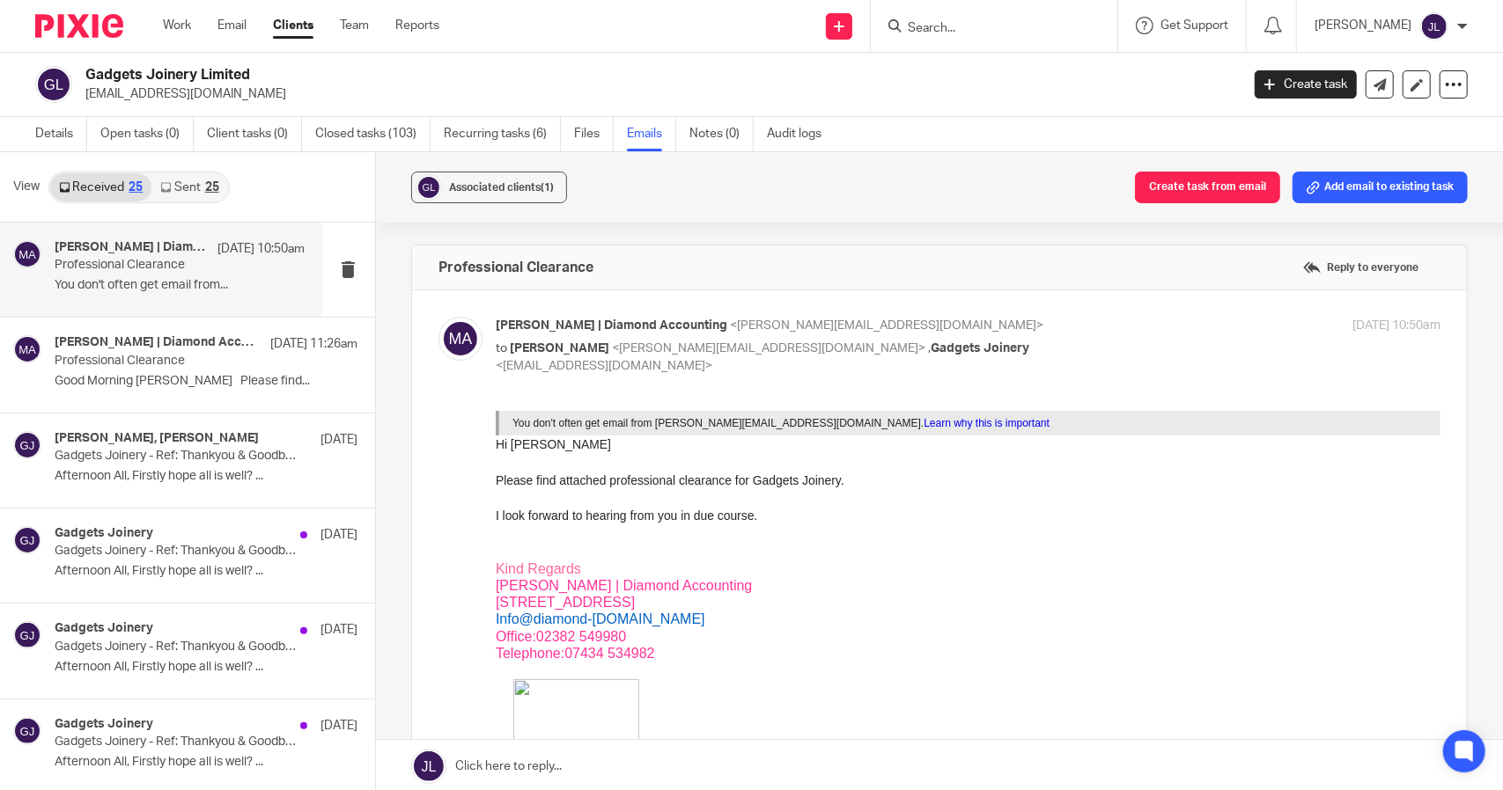
click at [937, 34] on input "Search" at bounding box center [985, 29] width 158 height 16
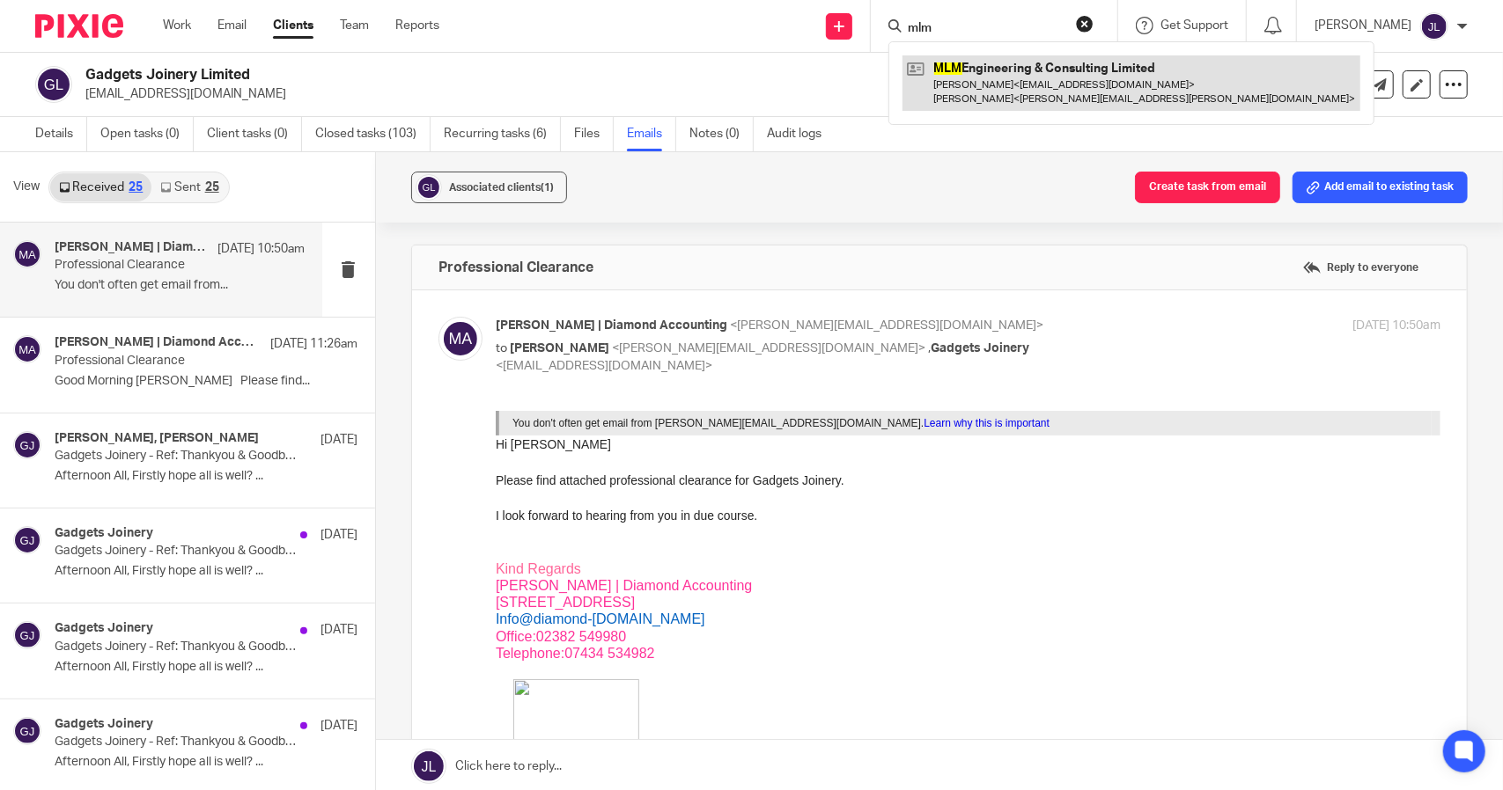
type input "mlm"
click at [1007, 87] on link at bounding box center [1131, 82] width 458 height 55
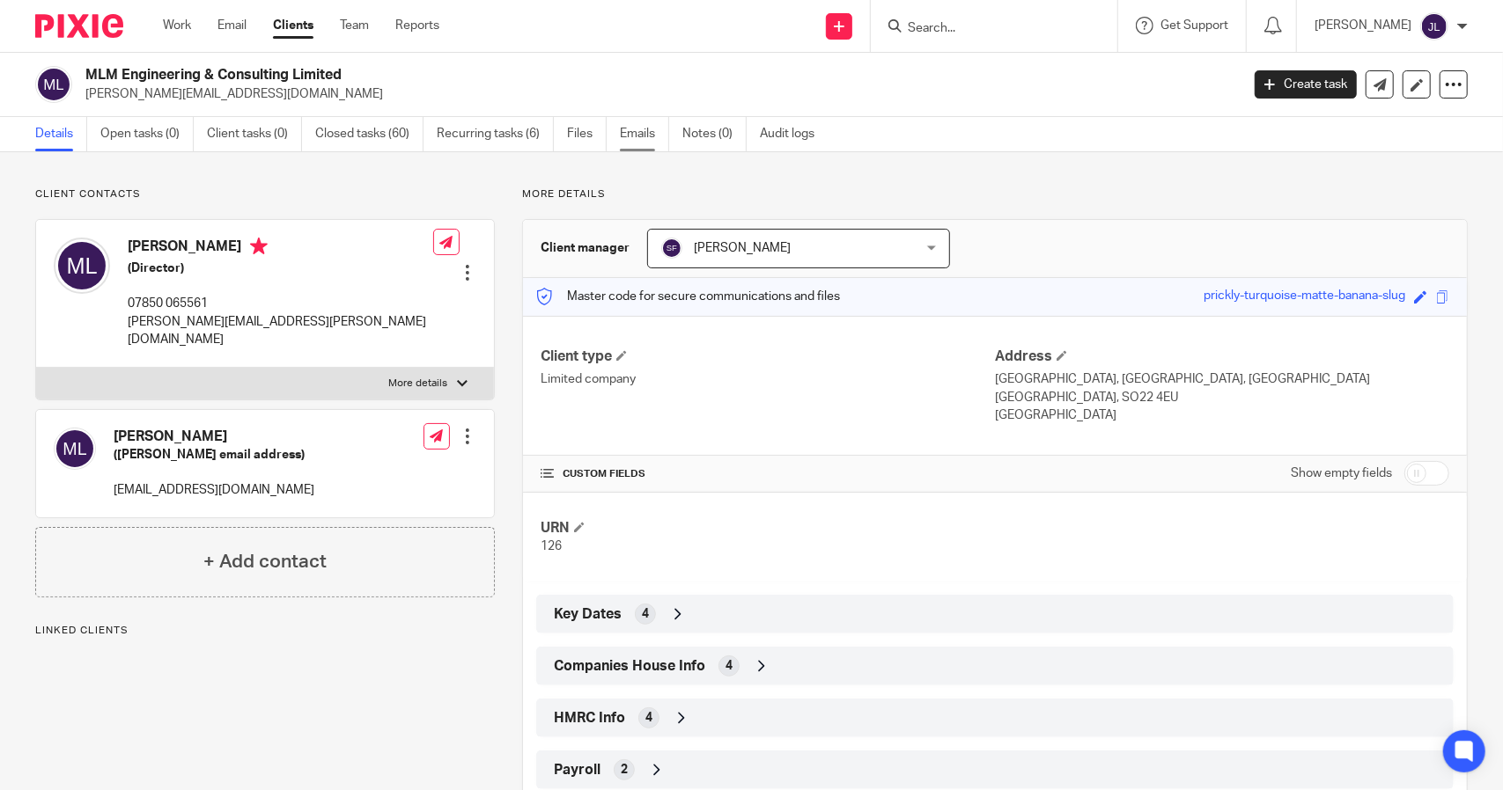
click at [646, 132] on link "Emails" at bounding box center [644, 134] width 49 height 34
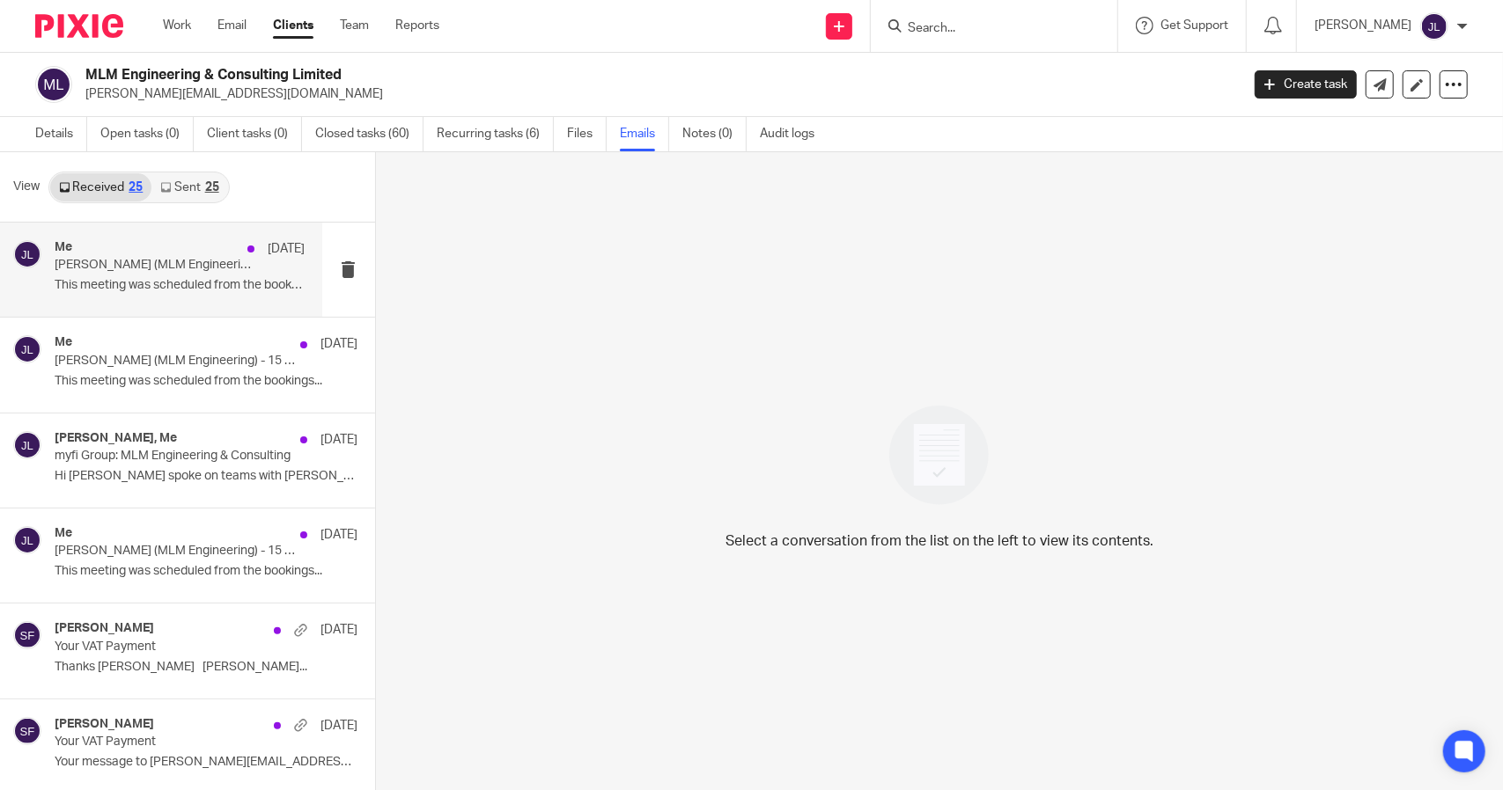
click at [117, 279] on p "This meeting was scheduled from the bookings..." at bounding box center [180, 285] width 250 height 15
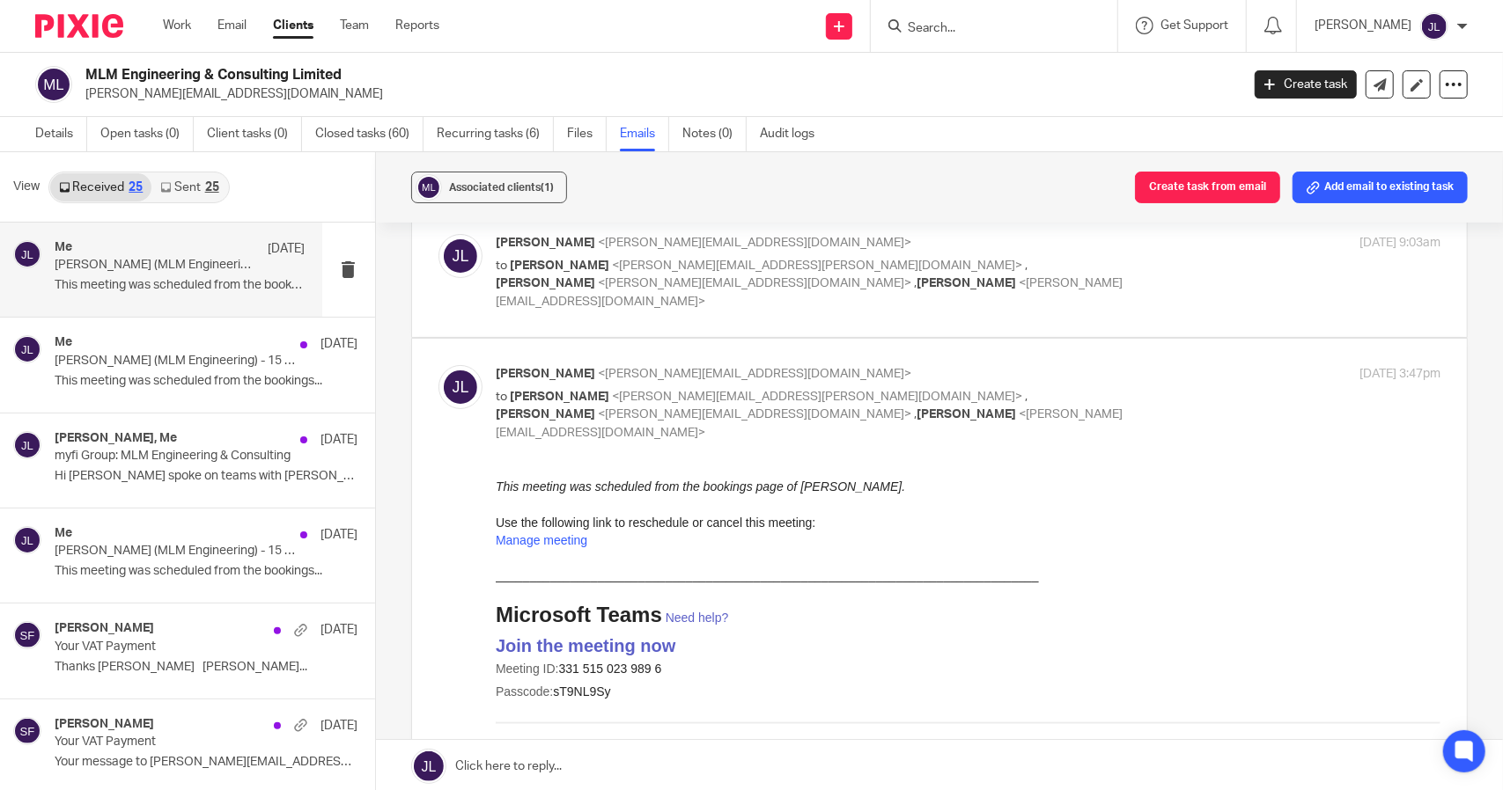
scroll to position [88, 0]
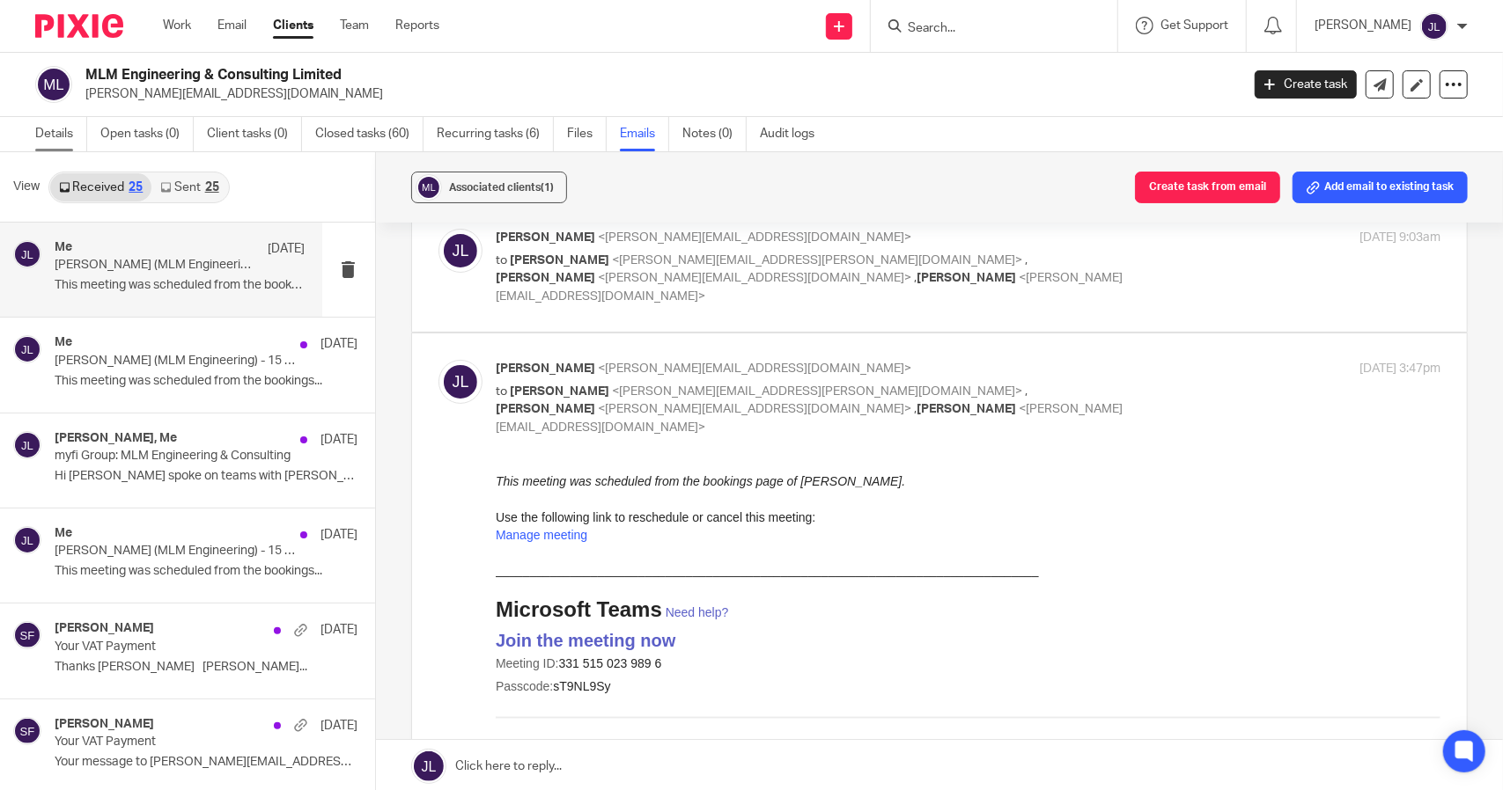
drag, startPoint x: 65, startPoint y: 129, endPoint x: 86, endPoint y: 136, distance: 22.3
click at [65, 129] on link "Details" at bounding box center [61, 134] width 52 height 34
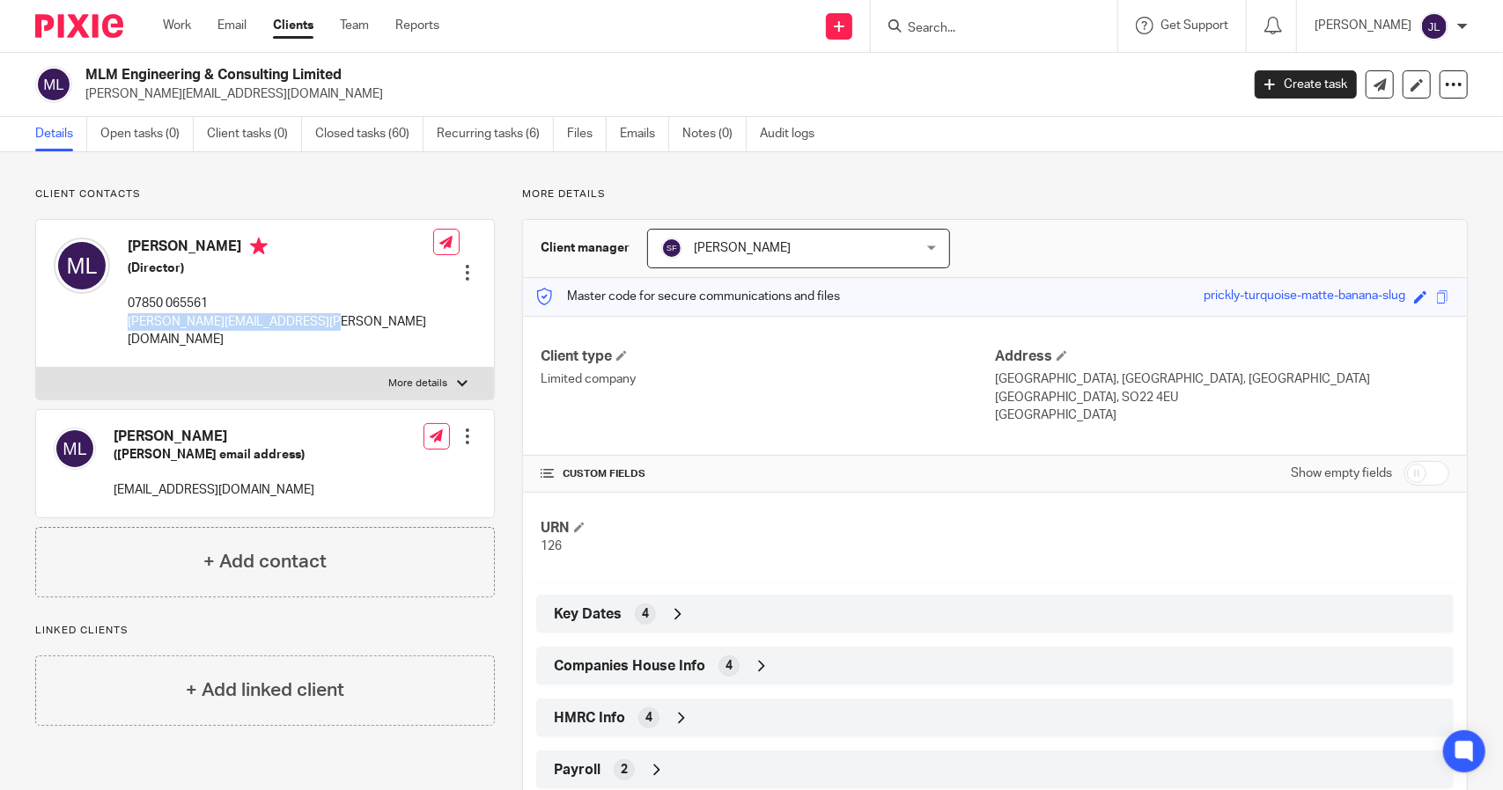
drag, startPoint x: 315, startPoint y: 321, endPoint x: 127, endPoint y: 322, distance: 188.4
click at [127, 322] on div "[PERSON_NAME] (Director) 07850 065561 [PERSON_NAME][EMAIL_ADDRESS][PERSON_NAME]…" at bounding box center [265, 293] width 458 height 147
copy p "[PERSON_NAME][EMAIL_ADDRESS][PERSON_NAME][DOMAIN_NAME]"
